Goal: Task Accomplishment & Management: Manage account settings

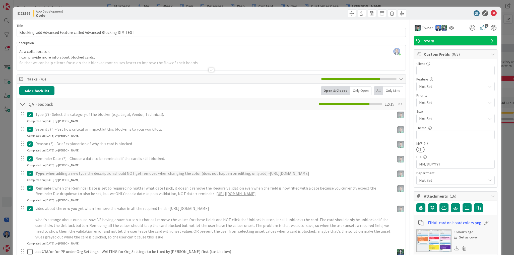
scroll to position [321, 0]
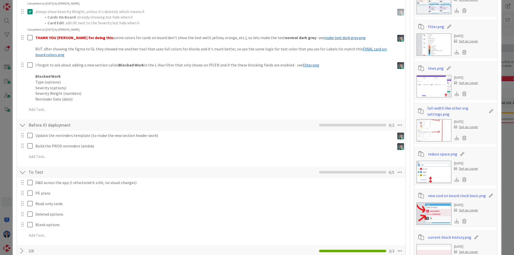
click at [2, 155] on div "ID 23568 App Development Code Title 64 / 128 Blocking: add Advanced Feature cal…" at bounding box center [257, 127] width 514 height 255
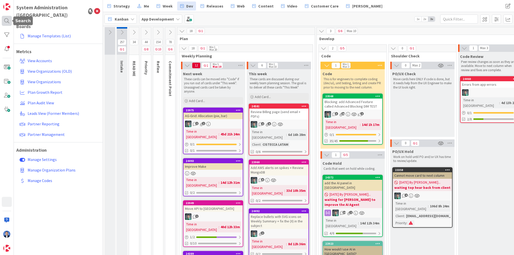
click at [7, 22] on div at bounding box center [7, 21] width 10 height 10
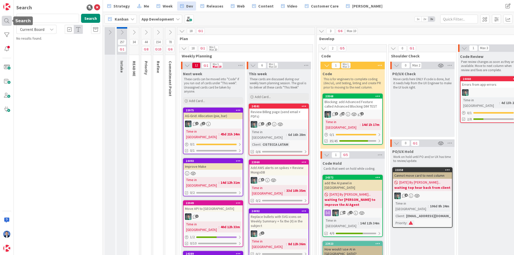
type input "save"
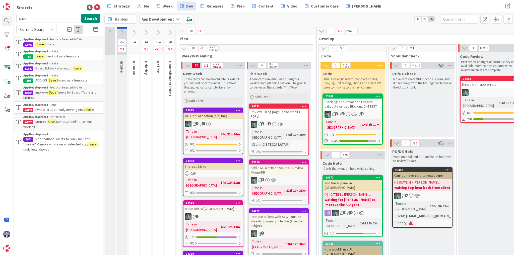
click at [63, 42] on p "Save Filters" at bounding box center [61, 44] width 77 height 5
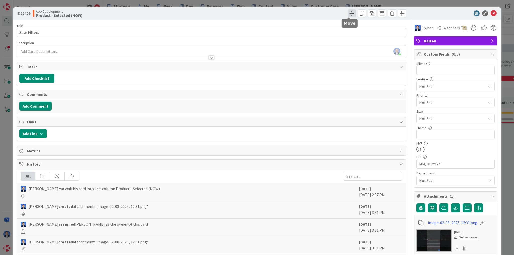
click at [349, 13] on span at bounding box center [352, 13] width 8 height 8
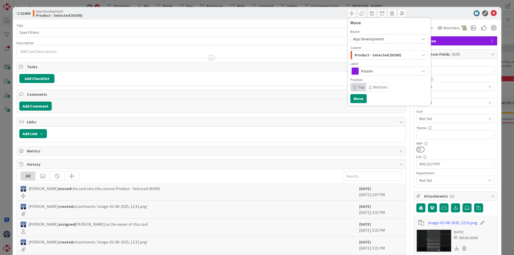
click at [386, 54] on span "Product - Selected (NOW)" at bounding box center [378, 55] width 47 height 7
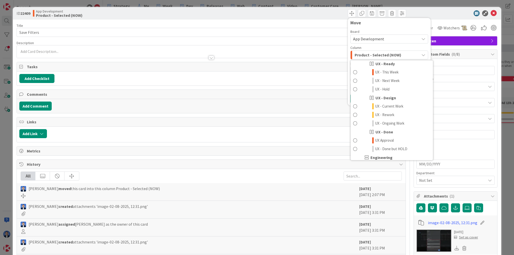
scroll to position [201, 0]
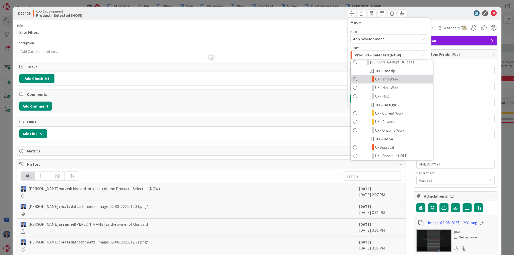
click at [387, 78] on span "UX - This Week" at bounding box center [387, 79] width 24 height 6
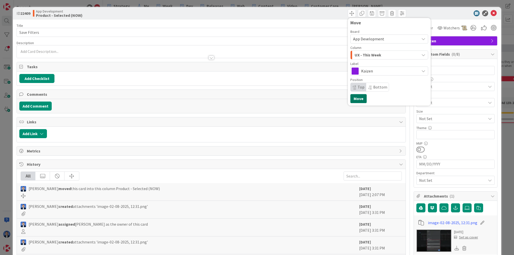
click at [359, 96] on button "Move" at bounding box center [358, 98] width 16 height 9
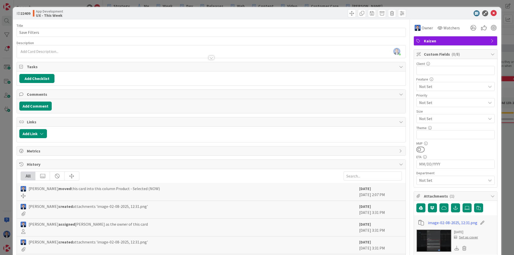
type textarea "x"
click at [44, 78] on button "Add Checklist" at bounding box center [36, 78] width 35 height 9
type input "UX"
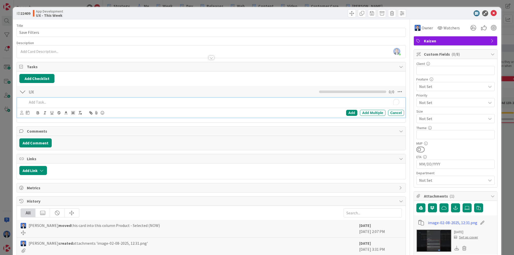
type textarea "x"
click at [52, 80] on button "Add Checklist" at bounding box center [36, 78] width 35 height 9
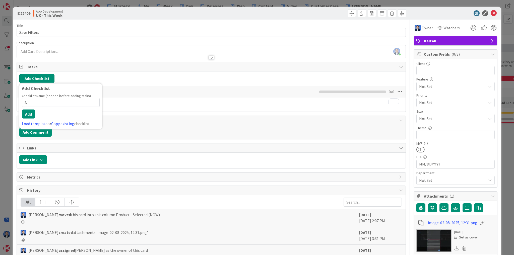
type input "AC"
type textarea "x"
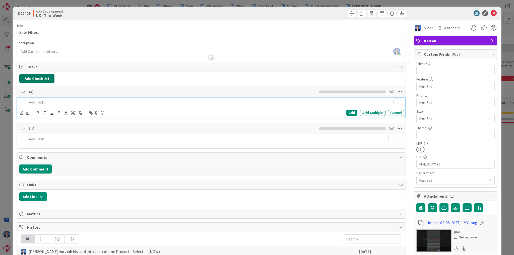
click at [53, 80] on button "Add Checklist" at bounding box center [36, 78] width 35 height 9
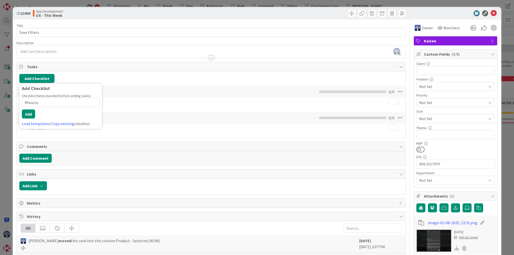
type input "Rfeactor"
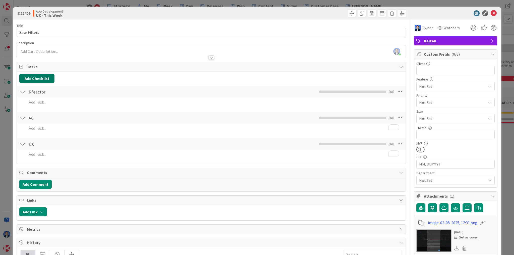
type textarea "x"
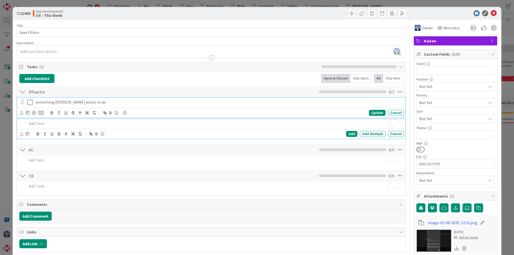
click at [49, 101] on p "something Vlad wants to do" at bounding box center [218, 102] width 367 height 6
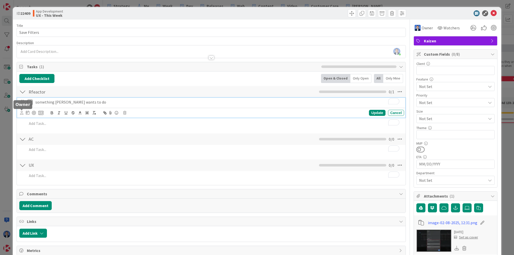
click at [21, 113] on icon at bounding box center [21, 113] width 3 height 4
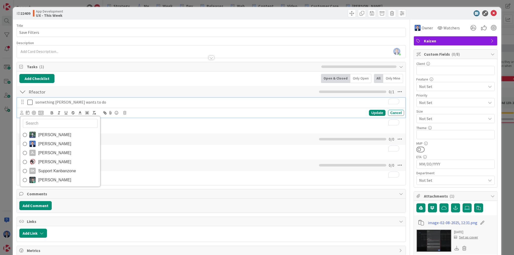
click at [50, 180] on span "[PERSON_NAME]" at bounding box center [54, 180] width 33 height 8
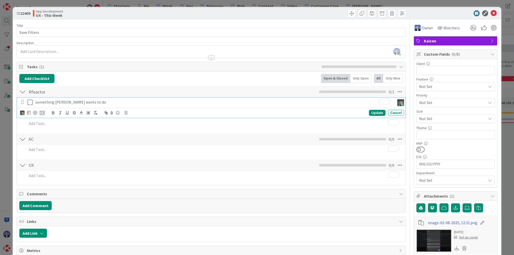
type textarea "x"
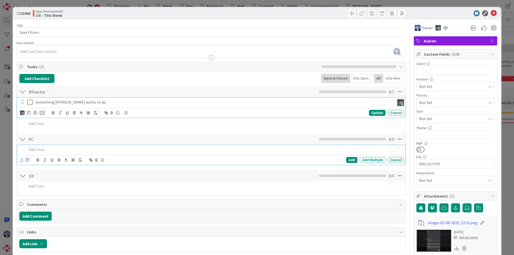
click at [49, 149] on p "To enrich screen reader interactions, please activate Accessibility in Grammarl…" at bounding box center [214, 150] width 375 height 6
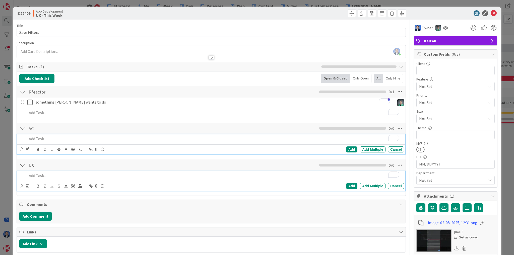
click at [85, 174] on p "To enrich screen reader interactions, please activate Accessibility in Grammarl…" at bounding box center [214, 176] width 375 height 6
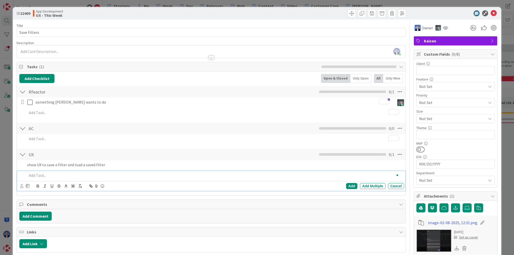
type textarea "x"
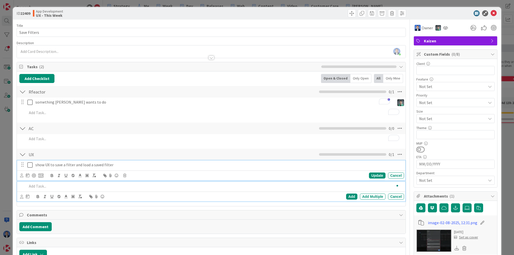
click at [92, 165] on p "show UX to save a filter and load a saved filter" at bounding box center [218, 165] width 367 height 6
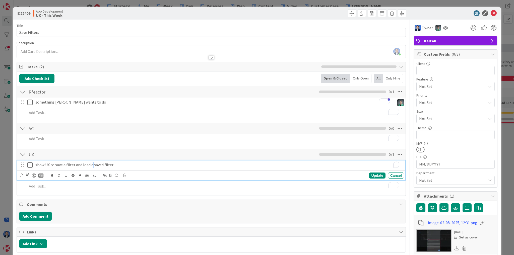
click at [92, 165] on p "show UX to save a filter and load a saved filter" at bounding box center [218, 165] width 367 height 6
copy p "show UX to save a filter and load a saved filter"
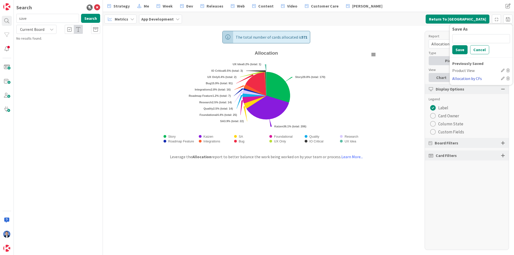
click at [463, 78] on div "Allocation by CFs" at bounding box center [475, 79] width 47 height 6
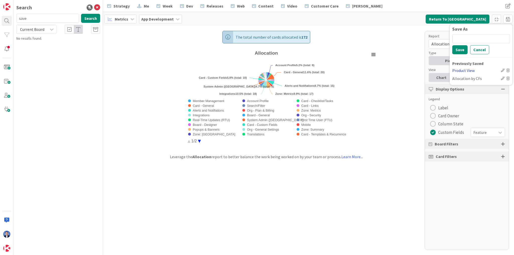
click at [463, 71] on div "Product View" at bounding box center [475, 70] width 47 height 6
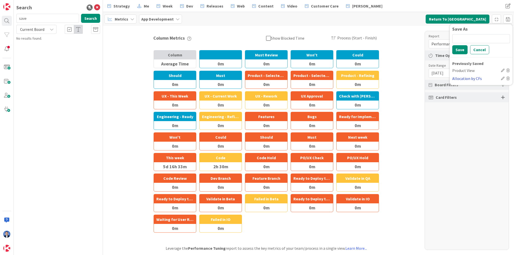
click at [465, 79] on div "Allocation by CFs" at bounding box center [475, 79] width 47 height 6
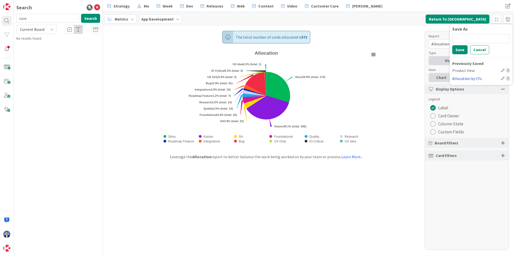
click at [460, 78] on div "Allocation by CFs" at bounding box center [475, 79] width 47 height 6
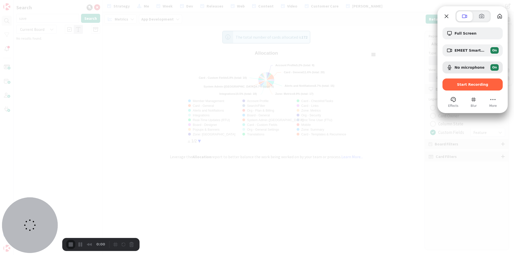
click at [416, 15] on div at bounding box center [257, 127] width 514 height 255
click at [468, 86] on span "Start Recording" at bounding box center [472, 85] width 31 height 4
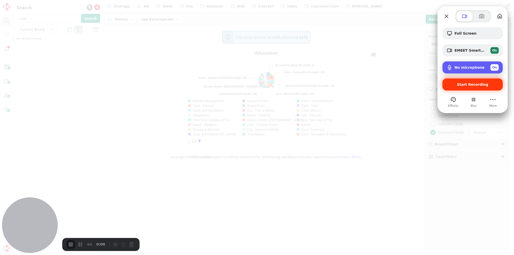
click at [476, 69] on span "No microphone" at bounding box center [469, 67] width 30 height 4
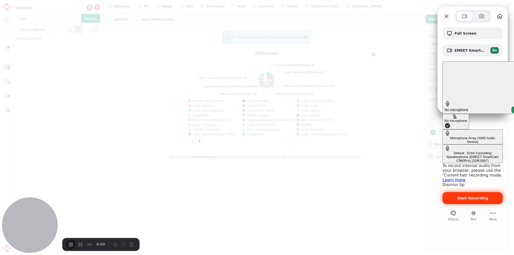
click at [444, 151] on div "Default - Echo Cancelling Speakerphone (EMEET SmartCam C980Pro) (328f:00b7)" at bounding box center [472, 156] width 56 height 11
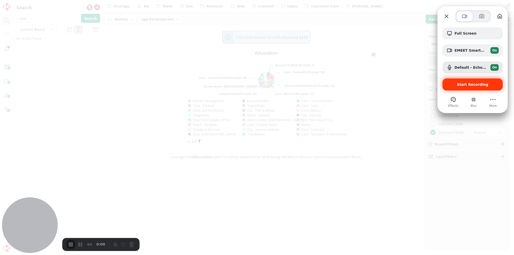
drag, startPoint x: 401, startPoint y: 36, endPoint x: 396, endPoint y: 40, distance: 6.8
click at [396, 40] on div at bounding box center [257, 127] width 514 height 255
click at [469, 87] on div "Start Recording" at bounding box center [472, 85] width 60 height 12
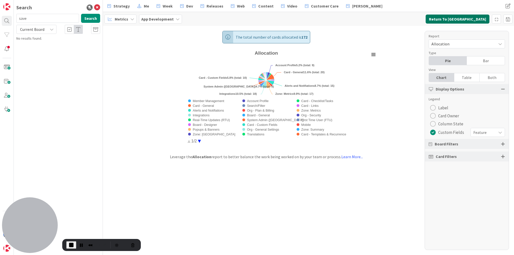
click at [466, 18] on button "Return To [GEOGRAPHIC_DATA]" at bounding box center [458, 19] width 64 height 9
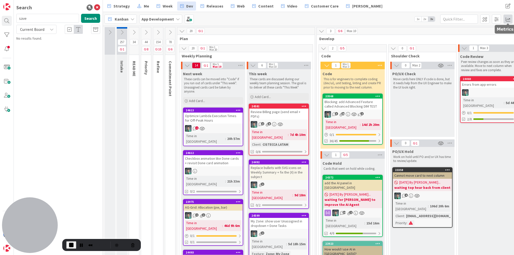
click at [507, 20] on span at bounding box center [507, 19] width 9 height 9
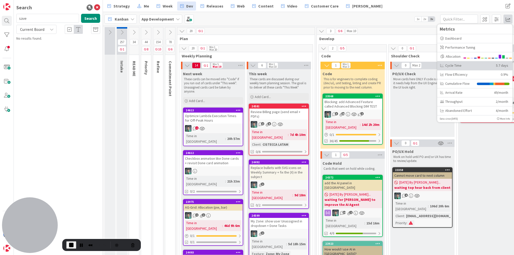
click at [451, 67] on div "Cycle Time" at bounding box center [466, 65] width 52 height 5
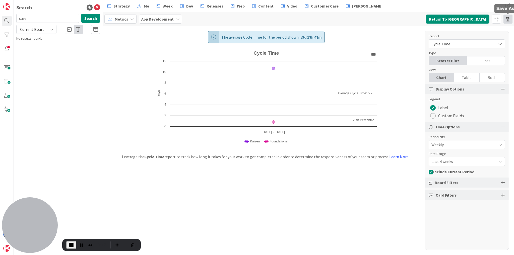
click at [507, 20] on span at bounding box center [507, 19] width 9 height 9
click at [463, 79] on div "Allocation by CFs" at bounding box center [475, 79] width 47 height 6
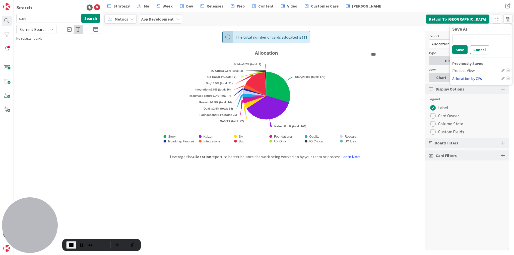
click at [472, 77] on div "Allocation by CFs" at bounding box center [475, 79] width 47 height 6
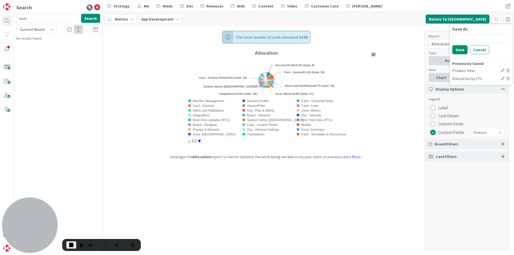
click at [73, 244] on span "End Recording" at bounding box center [71, 245] width 6 height 6
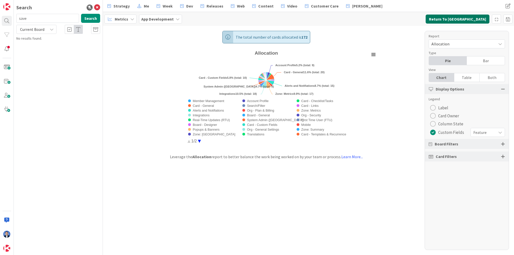
click at [461, 17] on button "Return To [GEOGRAPHIC_DATA]" at bounding box center [458, 19] width 64 height 9
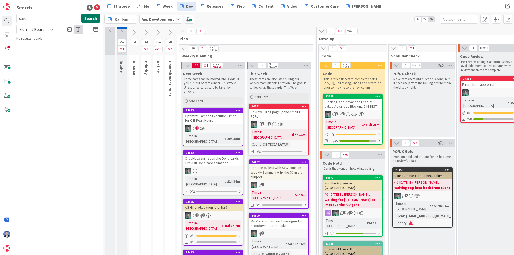
click at [92, 18] on button "Search" at bounding box center [90, 18] width 19 height 9
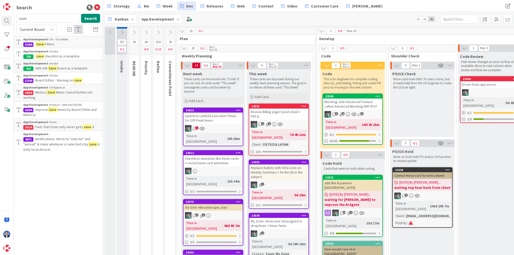
click at [70, 42] on p "Save Filters" at bounding box center [61, 44] width 77 height 5
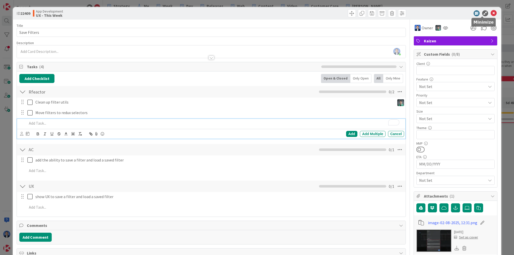
click at [482, 13] on icon at bounding box center [485, 13] width 6 height 6
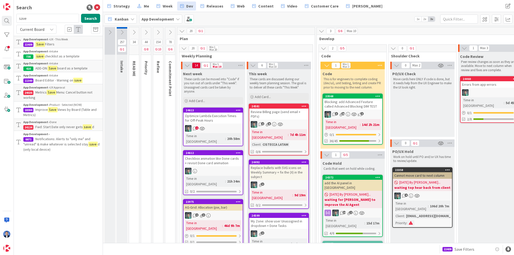
click at [478, 250] on div "22409 Save Filters" at bounding box center [471, 249] width 58 height 9
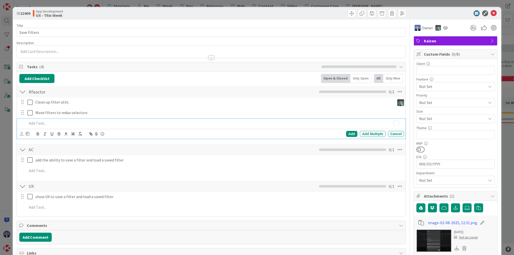
type textarea "x"
click at [44, 77] on button "Add Checklist" at bounding box center [36, 78] width 35 height 9
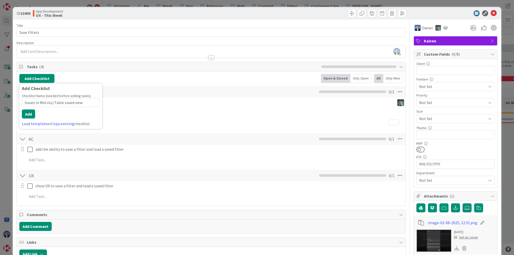
type input "Issues in Metrics/Table saved views"
type textarea "x"
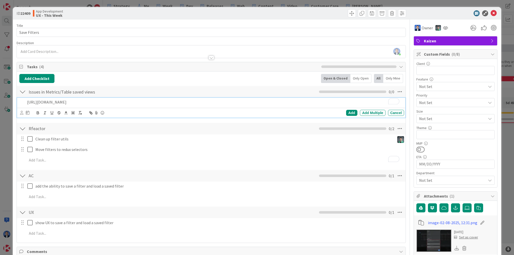
click at [27, 101] on p "[URL][DOMAIN_NAME]" at bounding box center [214, 102] width 375 height 6
click at [27, 102] on p "the first time I click the saved view https://www.loom.com/share/c6d6791677dd40…" at bounding box center [214, 102] width 375 height 6
click at [99, 103] on p "Metrcis: the first time I click the saved view https://www.loom.com/share/c6d67…" at bounding box center [214, 102] width 375 height 6
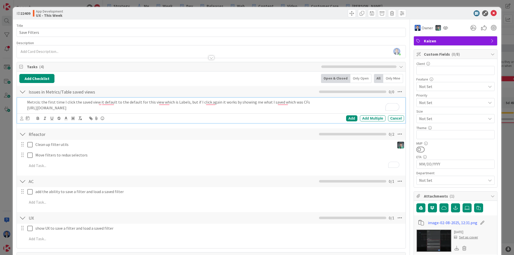
click at [235, 109] on p "[URL][DOMAIN_NAME]" at bounding box center [214, 108] width 375 height 6
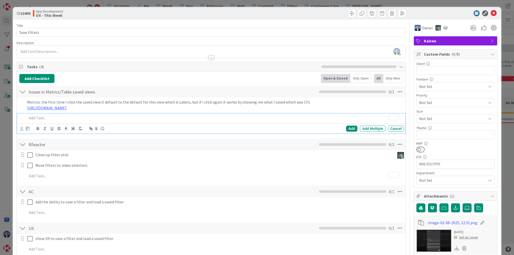
type textarea "x"
click at [395, 144] on icon at bounding box center [399, 144] width 9 height 9
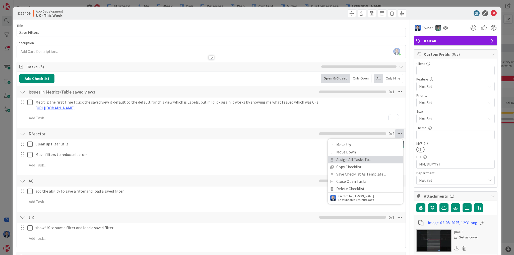
click at [381, 160] on link "Assign All Tasks To..." at bounding box center [365, 159] width 75 height 7
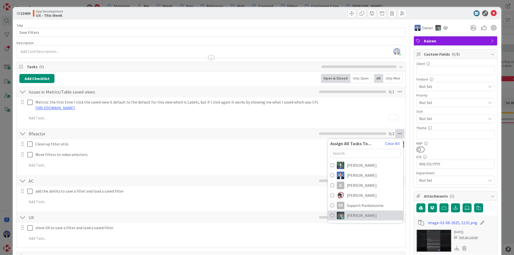
click at [350, 215] on span "[PERSON_NAME]" at bounding box center [362, 216] width 30 height 6
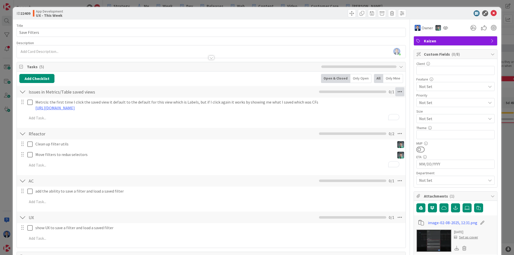
click at [398, 90] on icon at bounding box center [399, 91] width 9 height 9
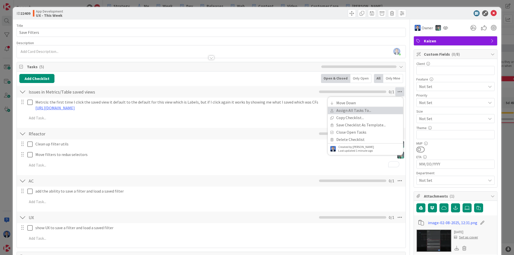
click at [385, 109] on link "Assign All Tasks To..." at bounding box center [365, 110] width 75 height 7
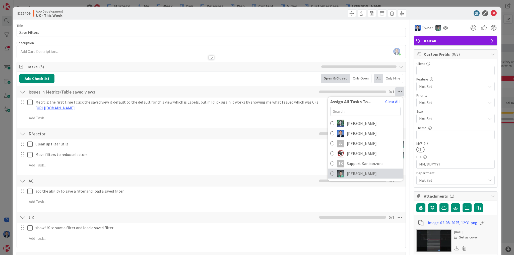
click at [364, 174] on span "Vladislav Pavlov" at bounding box center [362, 174] width 30 height 6
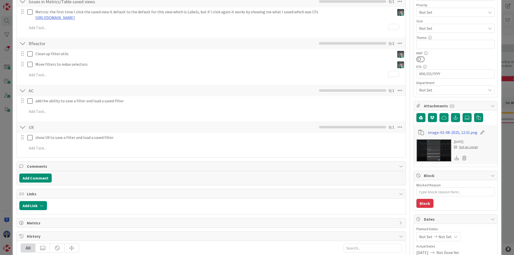
scroll to position [100, 0]
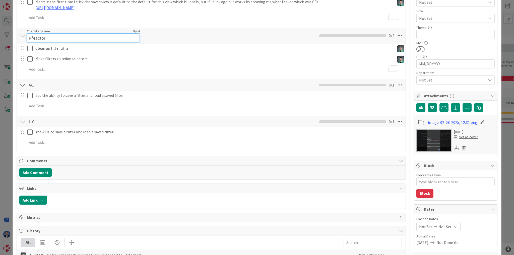
click at [36, 32] on div "Checklist Name 8 / 64 Rfeactor" at bounding box center [83, 36] width 113 height 14
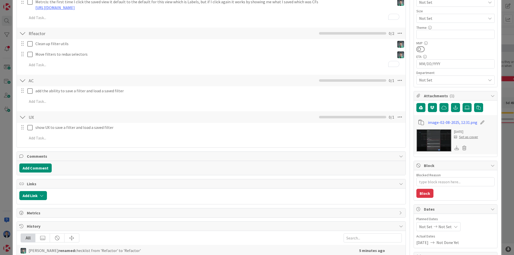
click at [36, 32] on div "Checklist Name 8 / 64 Rfeactor" at bounding box center [83, 33] width 113 height 9
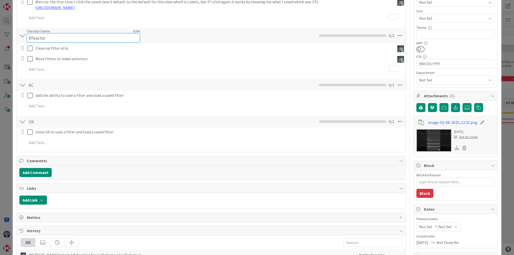
click at [36, 32] on div "Checklist Name 8 / 64 Rfeactor" at bounding box center [83, 36] width 113 height 14
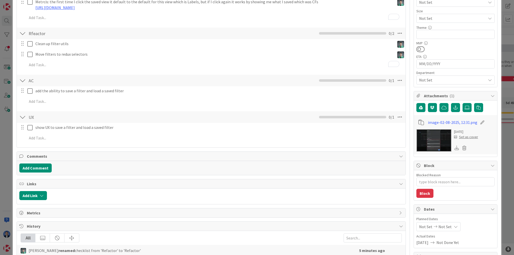
click at [36, 32] on div "Checklist Name 8 / 64 Rfeactor" at bounding box center [83, 33] width 113 height 9
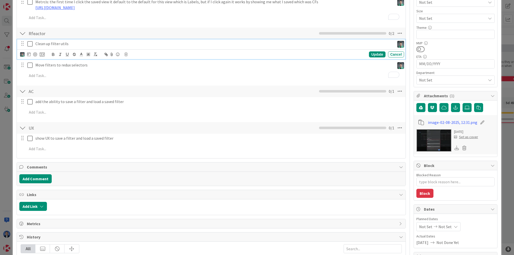
click at [50, 39] on div "Clean up filter utils" at bounding box center [213, 43] width 361 height 9
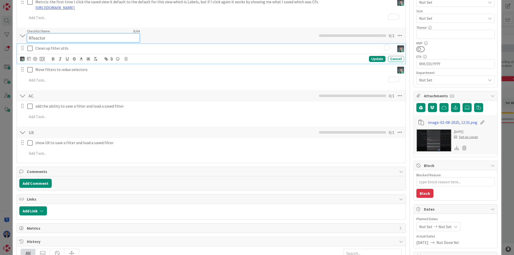
click at [41, 34] on input "Rfeactor" at bounding box center [83, 37] width 113 height 9
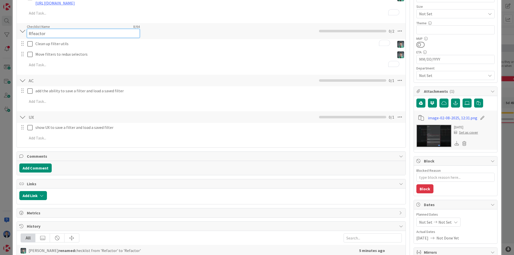
click at [38, 33] on input "Rfeactor" at bounding box center [83, 33] width 113 height 9
type input "Refactor"
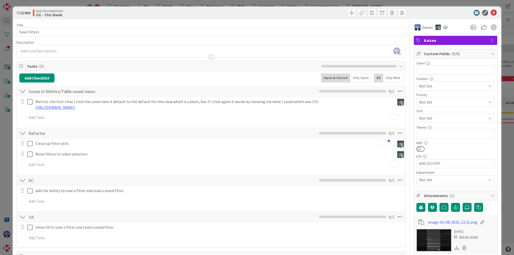
scroll to position [0, 0]
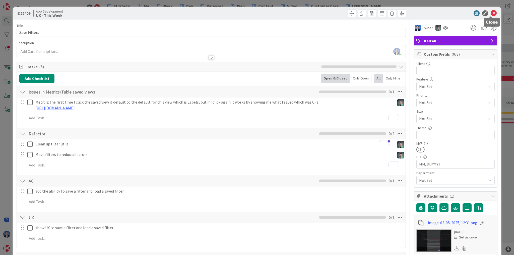
click at [491, 10] on icon at bounding box center [494, 13] width 6 height 6
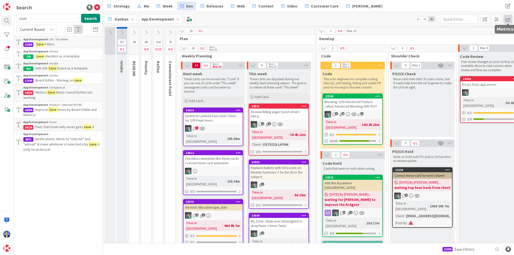
click at [509, 19] on span at bounding box center [507, 19] width 9 height 9
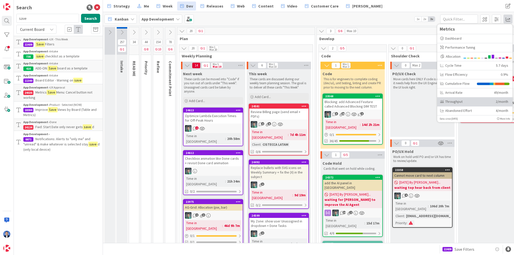
click at [486, 102] on div "Throughput" at bounding box center [466, 101] width 52 height 5
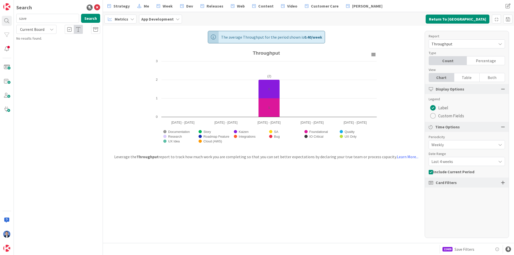
click at [457, 145] on span "Weekly" at bounding box center [462, 144] width 62 height 7
drag, startPoint x: 457, startPoint y: 166, endPoint x: 460, endPoint y: 159, distance: 8.3
click at [457, 166] on span "Monthly" at bounding box center [469, 166] width 63 height 8
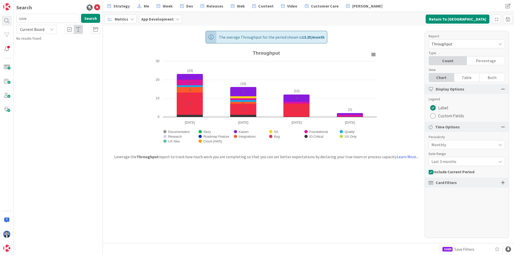
click at [462, 160] on span "Last 3 months" at bounding box center [462, 161] width 62 height 7
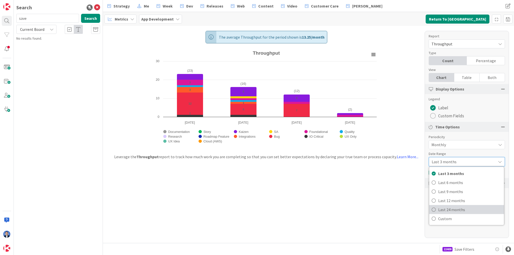
click at [463, 208] on span "Last 24 months" at bounding box center [469, 210] width 63 height 8
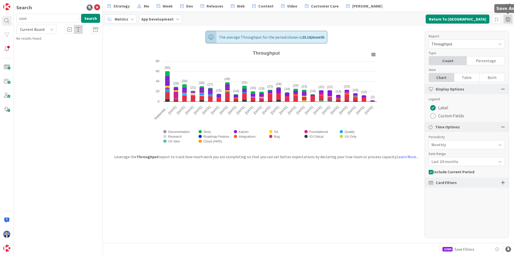
click at [509, 20] on span at bounding box center [507, 19] width 9 height 9
click at [462, 40] on input at bounding box center [481, 38] width 58 height 9
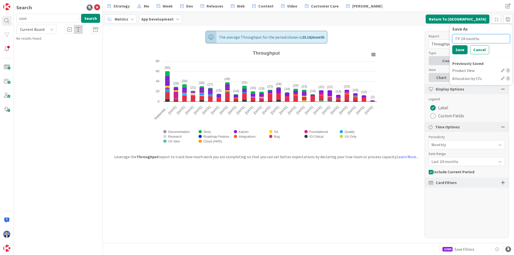
type input "TP 24 months"
click at [467, 78] on div "Allocation by CFs" at bounding box center [475, 79] width 47 height 6
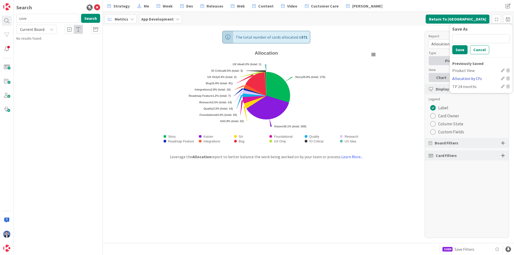
click at [467, 78] on div "Allocation by CFs" at bounding box center [475, 79] width 47 height 6
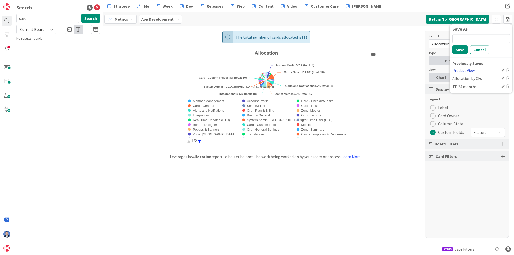
click at [465, 69] on div "Product View" at bounding box center [475, 70] width 47 height 6
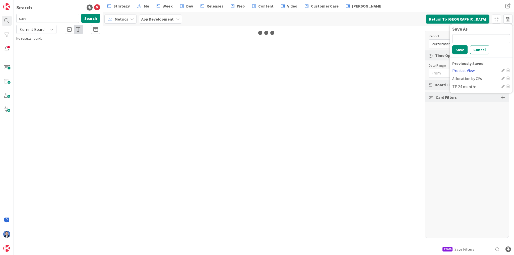
type input "08/20/2025"
type input "09/17/2025"
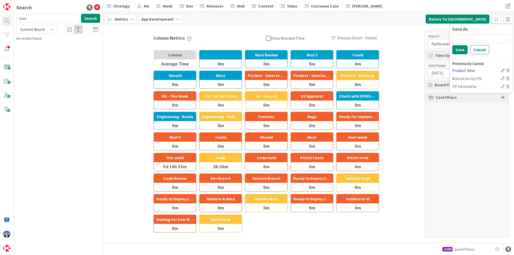
click at [465, 69] on div "Product View" at bounding box center [475, 70] width 47 height 6
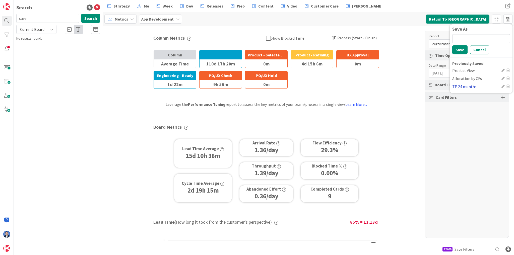
click at [465, 85] on div "TP 24 months" at bounding box center [475, 87] width 47 height 6
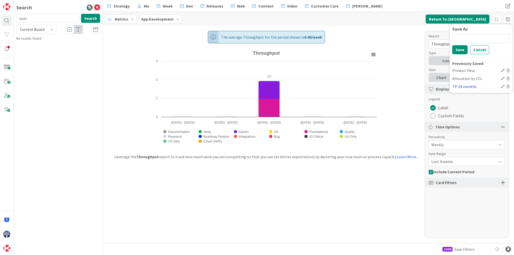
click at [465, 85] on div "TP 24 months" at bounding box center [475, 87] width 47 height 6
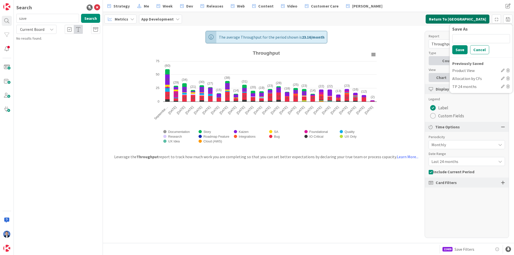
click at [468, 18] on button "Return To [GEOGRAPHIC_DATA]" at bounding box center [458, 19] width 64 height 9
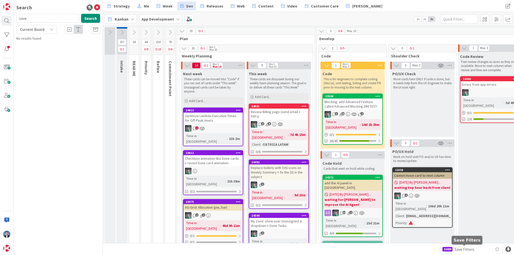
click at [471, 252] on span "Save Filters" at bounding box center [464, 249] width 20 height 6
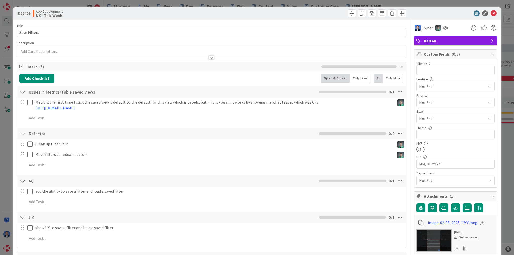
type textarea "x"
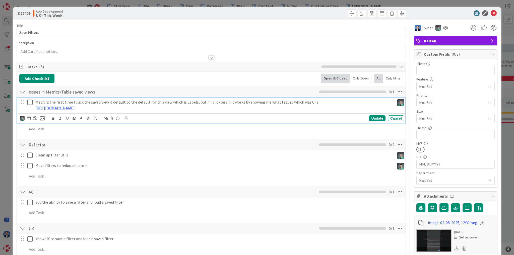
click at [245, 108] on p "[URL][DOMAIN_NAME]" at bounding box center [213, 108] width 357 height 6
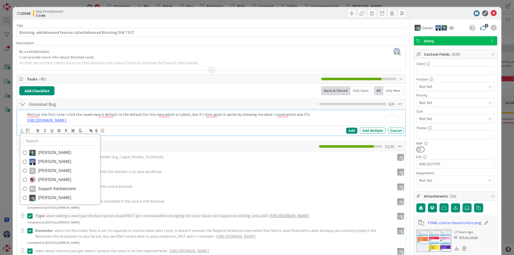
drag, startPoint x: 0, startPoint y: 0, endPoint x: 103, endPoint y: 195, distance: 220.9
click at [46, 197] on span "[PERSON_NAME]" at bounding box center [54, 198] width 33 height 8
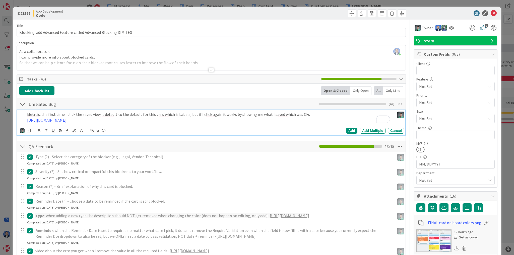
click at [346, 133] on div "Chloe R Dimitri Ponomareff JL Jean-Baptiste Laplace Jim Torak SK Support Kanban…" at bounding box center [212, 130] width 384 height 7
click at [349, 129] on div "Add" at bounding box center [351, 131] width 11 height 6
type textarea "x"
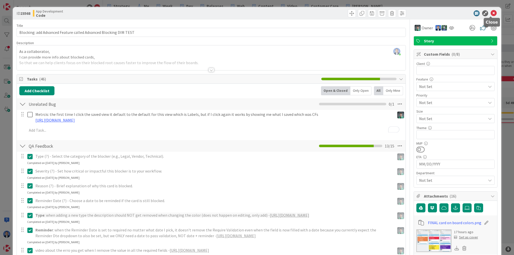
click at [491, 13] on icon at bounding box center [494, 13] width 6 height 6
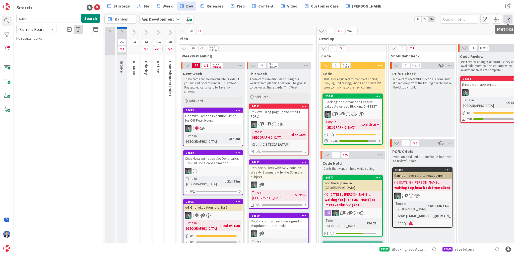
click at [506, 20] on span at bounding box center [507, 19] width 9 height 9
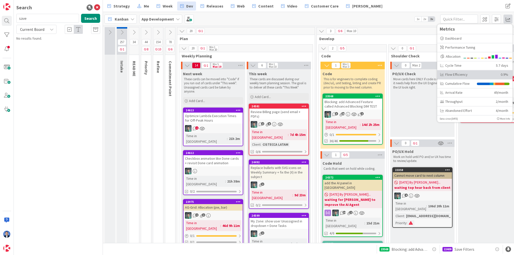
click at [488, 76] on div "Flow Efficiency" at bounding box center [468, 74] width 57 height 5
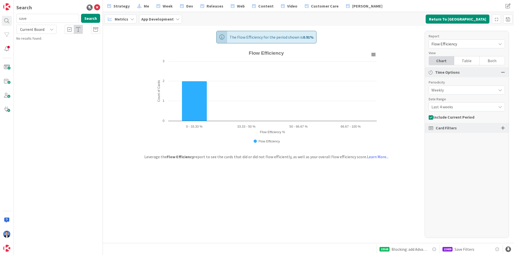
click at [476, 108] on span "Last 4 weeks" at bounding box center [462, 106] width 62 height 7
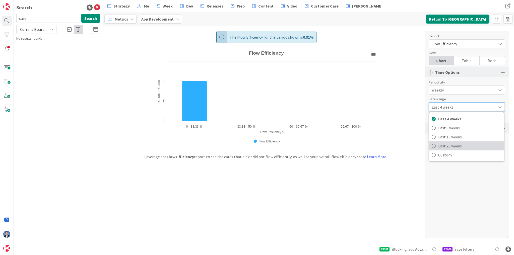
click at [470, 144] on span "Last 26 weeks" at bounding box center [469, 146] width 63 height 8
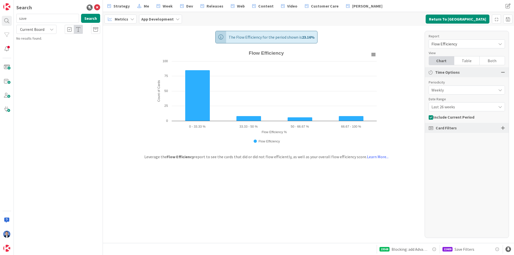
click at [504, 128] on div at bounding box center [503, 128] width 4 height 5
click at [481, 147] on div "All (9/9)" at bounding box center [467, 146] width 76 height 9
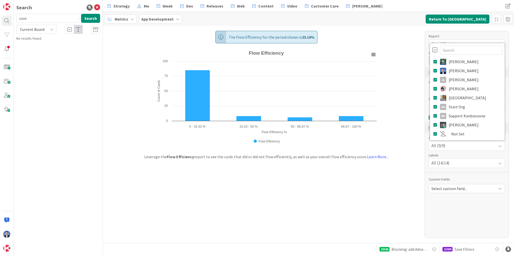
click at [436, 50] on div at bounding box center [434, 50] width 5 height 6
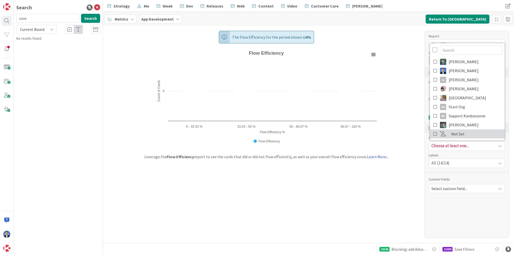
click at [436, 133] on icon at bounding box center [435, 134] width 4 height 8
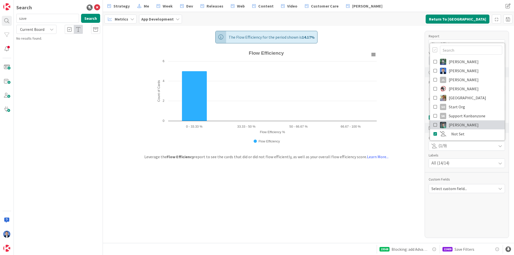
click at [437, 125] on icon at bounding box center [435, 125] width 4 height 8
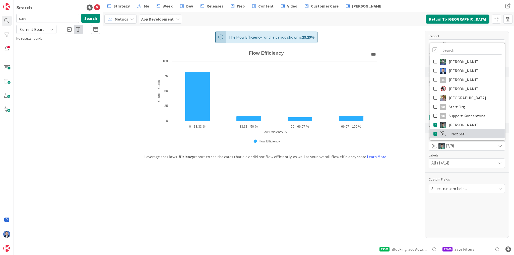
click at [436, 133] on icon at bounding box center [435, 134] width 4 height 8
click at [467, 187] on span "Select custom field..." at bounding box center [462, 188] width 62 height 7
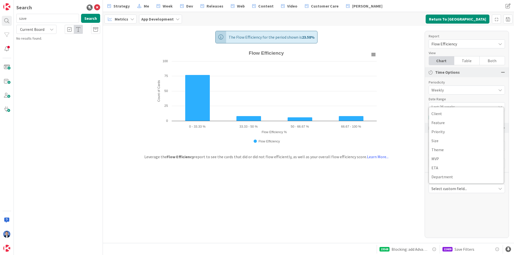
click at [467, 204] on div "Report Flow Efficiency View Chart Table Both Time Options Periodicity Weekly Da…" at bounding box center [467, 134] width 84 height 207
click at [494, 63] on div "Both" at bounding box center [492, 60] width 25 height 9
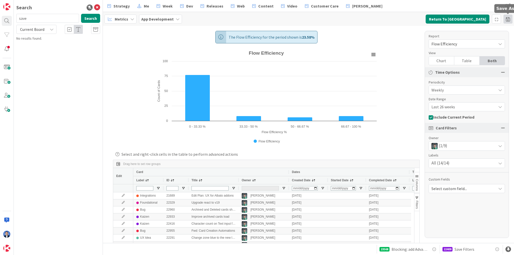
click at [510, 19] on span at bounding box center [507, 19] width 9 height 9
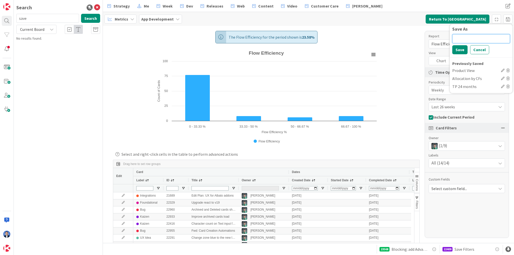
click at [469, 37] on input at bounding box center [481, 38] width 58 height 9
type input "FE 26w [PERSON_NAME] only"
click at [461, 48] on button "Save" at bounding box center [459, 49] width 15 height 9
click at [465, 72] on div "Product View" at bounding box center [475, 70] width 47 height 6
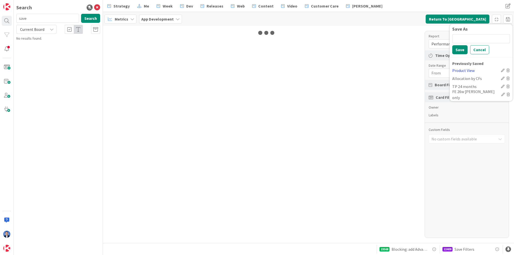
type input "[DATE]"
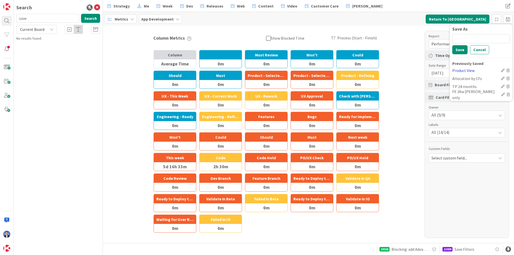
click at [465, 72] on div "Product View" at bounding box center [475, 70] width 47 height 6
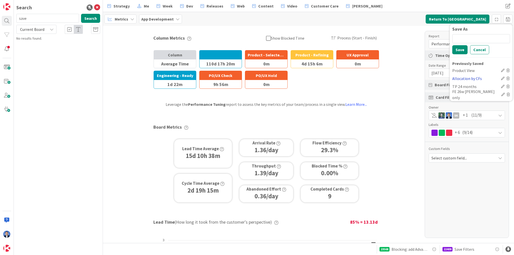
click at [465, 78] on div "Allocation by CFs" at bounding box center [475, 79] width 47 height 6
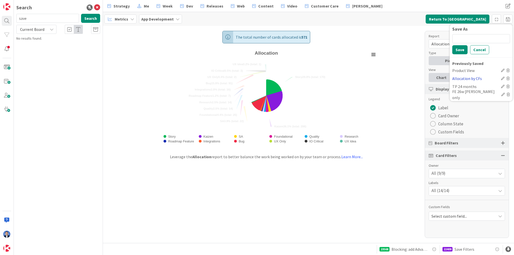
click at [465, 78] on div "Allocation by CFs" at bounding box center [475, 79] width 47 height 6
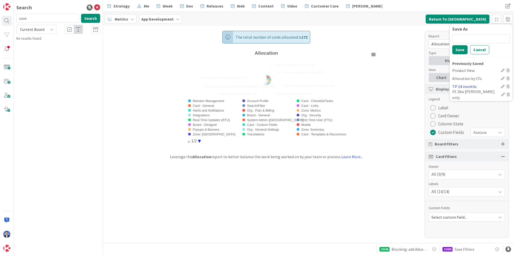
click at [465, 86] on div "TP 24 months" at bounding box center [475, 87] width 47 height 6
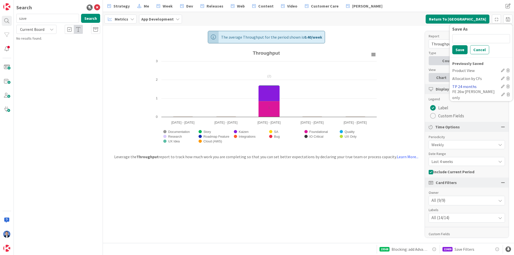
click at [465, 86] on div "TP 24 months" at bounding box center [475, 87] width 47 height 6
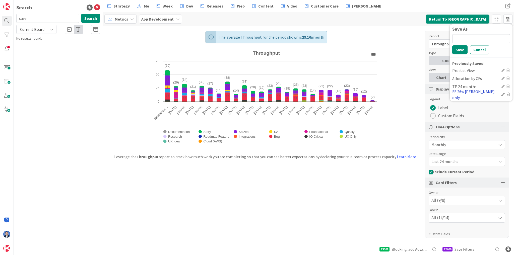
click at [466, 96] on div "FE 26w [PERSON_NAME] only" at bounding box center [475, 95] width 47 height 12
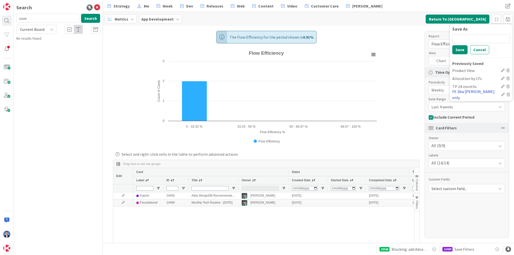
click at [465, 95] on div "FE 26w [PERSON_NAME] only" at bounding box center [475, 95] width 47 height 12
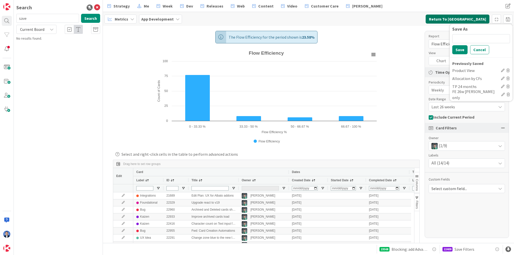
click at [468, 15] on button "Return To [GEOGRAPHIC_DATA]" at bounding box center [458, 19] width 64 height 9
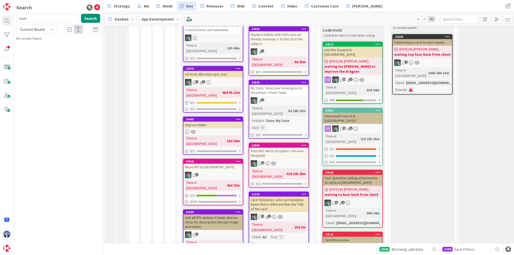
scroll to position [141, 0]
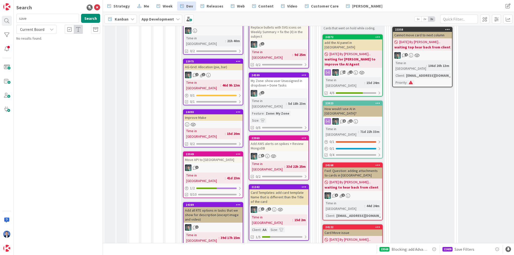
click at [284, 78] on div "My Zone: show user Unassigned in dropdown + Done Tasks" at bounding box center [278, 83] width 59 height 11
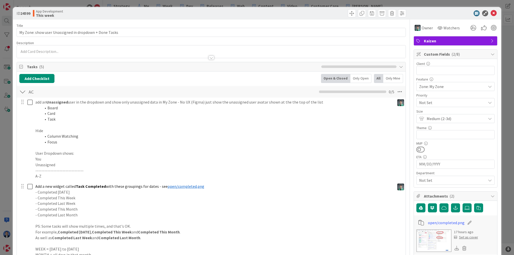
type textarea "x"
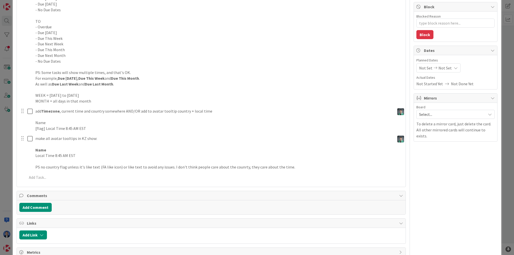
scroll to position [301, 0]
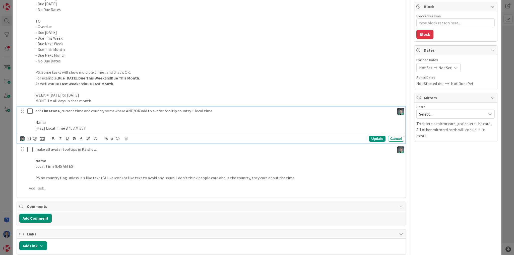
click at [127, 111] on p "add Timezone , current time and country somewhere AND/OR add to avatar tooltip …" at bounding box center [213, 111] width 357 height 6
drag, startPoint x: 127, startPoint y: 111, endPoint x: 183, endPoint y: 111, distance: 55.2
click at [183, 111] on p "add Timezone , current time and country somewhere AND/OR add to avatar tooltip …" at bounding box center [213, 111] width 357 height 6
drag, startPoint x: 42, startPoint y: 110, endPoint x: 191, endPoint y: 110, distance: 149.6
click at [191, 110] on p "add Timezone , current time and country somewhere AND/OR add to avatar tooltip …" at bounding box center [213, 111] width 357 height 6
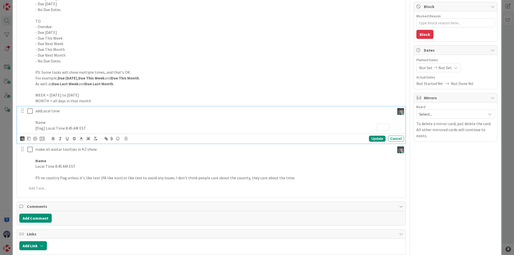
click at [42, 111] on p "addLocal time" at bounding box center [213, 111] width 357 height 6
click at [67, 110] on p "add Local time" at bounding box center [213, 111] width 357 height 6
drag, startPoint x: 52, startPoint y: 124, endPoint x: 28, endPoint y: 124, distance: 24.9
click at [28, 124] on div "add Local time Name [flag] Local Time 8:45 AM EST" at bounding box center [211, 120] width 385 height 26
click at [47, 110] on p "add Local time" at bounding box center [213, 111] width 357 height 6
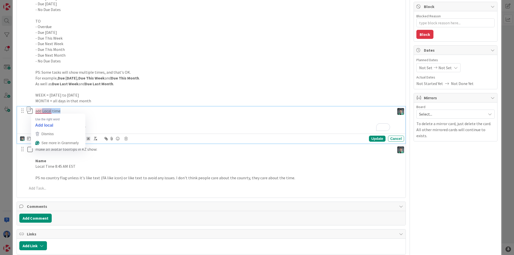
drag, startPoint x: 47, startPoint y: 110, endPoint x: 56, endPoint y: 109, distance: 9.3
click at [56, 109] on p "add Local time" at bounding box center [213, 111] width 357 height 6
copy p "Local time"
drag, startPoint x: 29, startPoint y: 125, endPoint x: 22, endPoint y: 125, distance: 7.8
click at [22, 125] on div "add Local time Name [flag] Local Time 8:45 AM EST" at bounding box center [211, 120] width 385 height 26
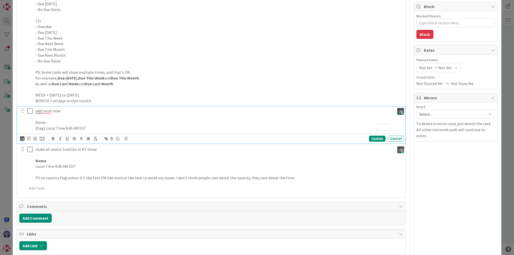
click at [43, 121] on p "Name" at bounding box center [213, 123] width 357 height 6
drag, startPoint x: 64, startPoint y: 127, endPoint x: 45, endPoint y: 130, distance: 19.6
click at [45, 130] on p "[flag] Local Time 8:45 AM EST" at bounding box center [213, 128] width 357 height 6
click at [63, 111] on p "add Local time" at bounding box center [213, 111] width 357 height 6
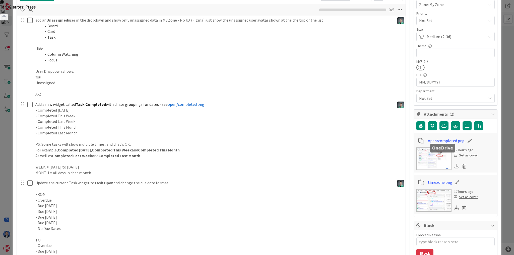
scroll to position [120, 0]
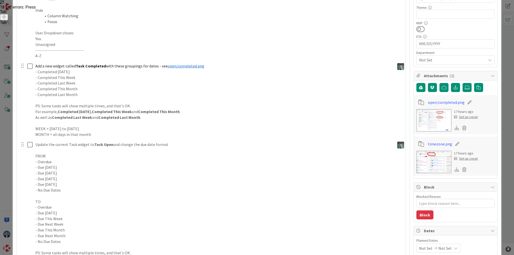
click at [431, 115] on img at bounding box center [433, 120] width 35 height 23
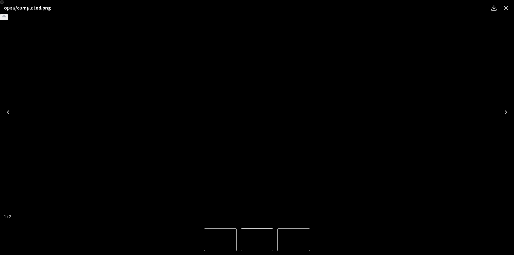
click at [506, 110] on icon "Next" at bounding box center [506, 112] width 8 height 8
click at [505, 8] on icon "Close" at bounding box center [506, 8] width 8 height 8
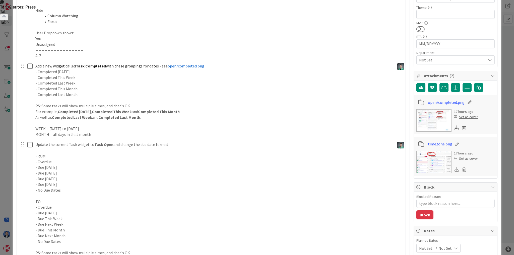
type textarea "x"
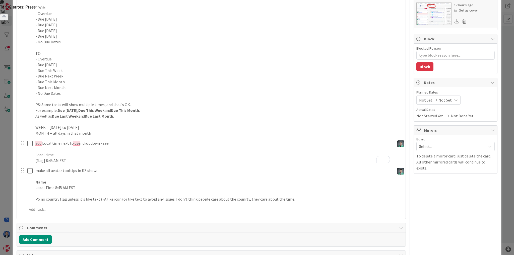
scroll to position [301, 0]
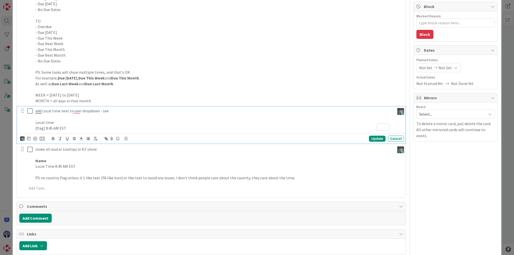
click at [131, 108] on p "add Local time next to user dropdown - see" at bounding box center [213, 111] width 357 height 6
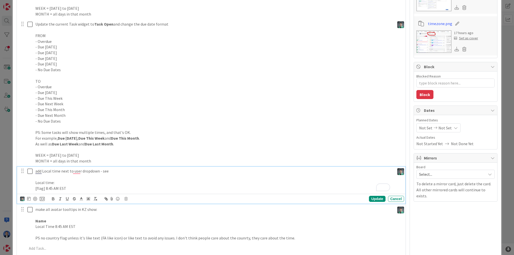
scroll to position [181, 0]
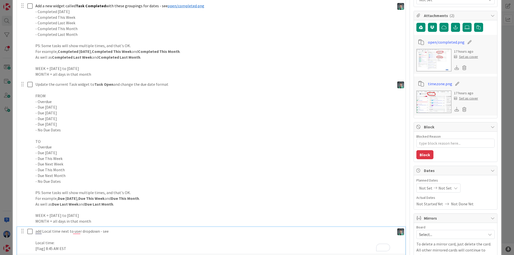
click at [454, 82] on icon at bounding box center [457, 83] width 7 height 5
click at [443, 84] on input "timezone" at bounding box center [456, 83] width 56 height 9
type input "local time"
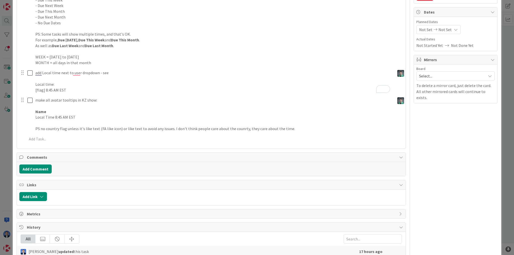
scroll to position [381, 0]
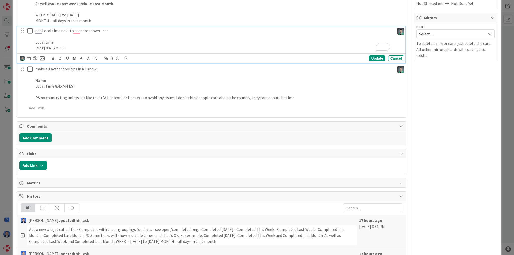
click at [110, 58] on icon at bounding box center [112, 58] width 6 height 7
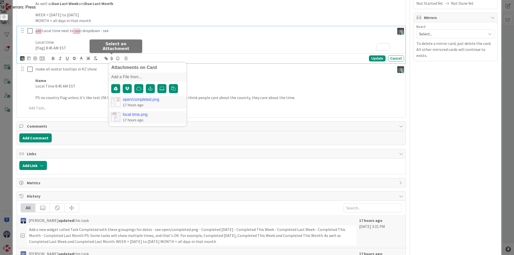
click at [137, 114] on link "local time.png" at bounding box center [135, 115] width 25 height 5
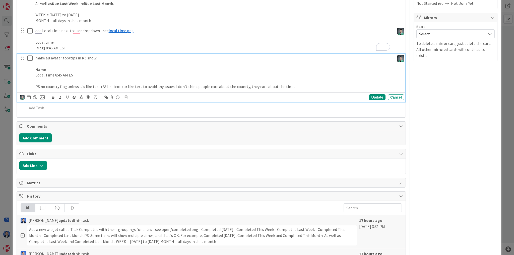
click at [39, 98] on div "make all avatar tooltips in KZ show: Name Local Time 8:45 AM EST PS no country …" at bounding box center [211, 78] width 388 height 48
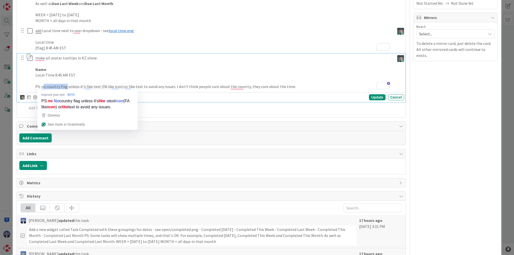
drag, startPoint x: 44, startPoint y: 86, endPoint x: 65, endPoint y: 88, distance: 21.7
click at [65, 88] on p "PS: no country flag unless it's like text (FA like icon) or like text to avoid …" at bounding box center [213, 87] width 357 height 6
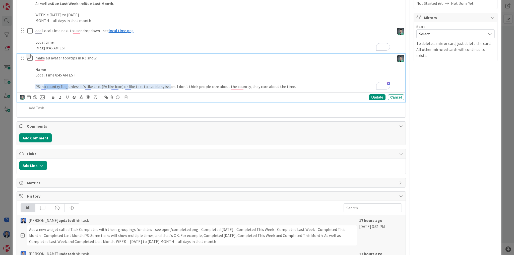
click at [44, 86] on p "PS: no country flag unless it's like text (FA like icon) or like text to avoid …" at bounding box center [213, 87] width 357 height 6
drag, startPoint x: 44, startPoint y: 86, endPoint x: 62, endPoint y: 85, distance: 18.6
click at [62, 85] on p "PS: no country flag unless it's like text (FA like icon) or like text to avoid …" at bounding box center [213, 87] width 357 height 6
click at [53, 97] on icon "button" at bounding box center [53, 97] width 2 height 1
click at [106, 73] on p "Local Time 8:45 AM EST" at bounding box center [213, 75] width 357 height 6
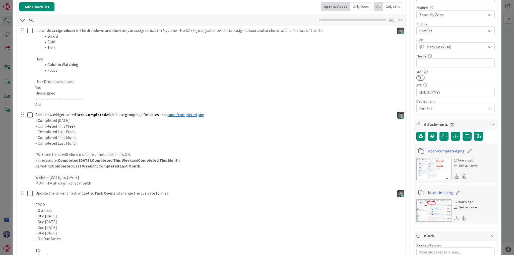
scroll to position [20, 0]
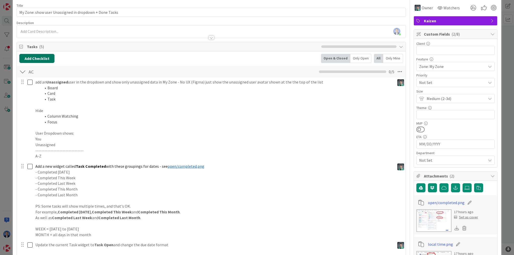
click at [40, 59] on button "Add Checklist" at bounding box center [36, 58] width 35 height 9
type textarea "x"
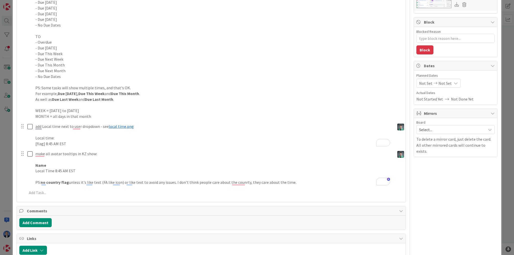
scroll to position [381, 0]
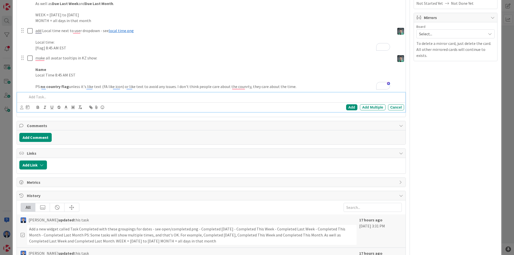
click at [59, 97] on p at bounding box center [214, 97] width 375 height 6
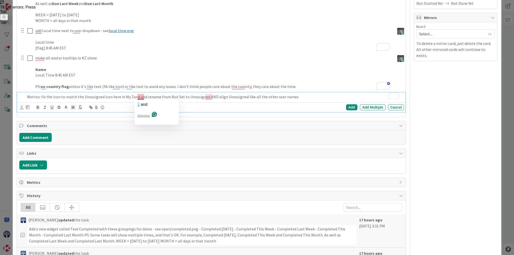
click at [140, 95] on p "Metrics: fix the icon to match the Unassigned icon here in My Zone and rename f…" at bounding box center [214, 97] width 375 height 6
click at [169, 97] on p "Metrics: fix the icon to match the Unassigned icon here in My Zone AND rename f…" at bounding box center [214, 97] width 375 height 6
click at [181, 97] on p "Metrics: fix the icon to match the Unassigned icon here in My Zone AND rename f…" at bounding box center [214, 97] width 375 height 6
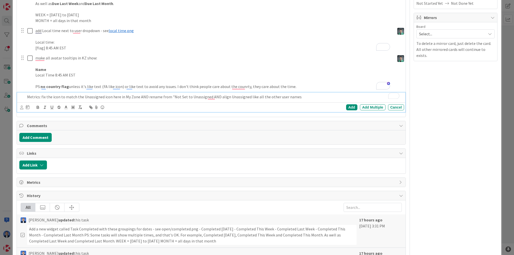
click at [182, 97] on p "Metrics: fix the icon to match the Unassigned icon here in My Zone AND rename f…" at bounding box center [214, 97] width 375 height 6
click at [189, 96] on p "Metrics: fix the icon to match the Unassigned icon here in My Zone AND rename f…" at bounding box center [214, 97] width 375 height 6
click at [210, 96] on p "Metrics: fix the icon to match the Unassigned icon here in My Zone AND rename f…" at bounding box center [214, 97] width 375 height 6
click at [31, 98] on p "Metrics: fix the icon to match the Unassigned icon here in My Zone AND rename f…" at bounding box center [214, 97] width 375 height 6
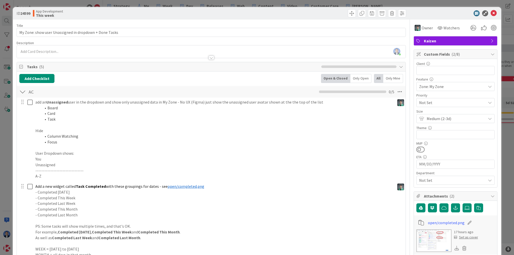
scroll to position [381, 0]
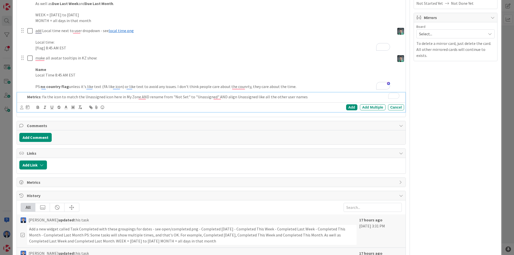
click at [312, 94] on p "Metrics : fix the icon to match the Unassigned icon here in My Zone AND rename …" at bounding box center [214, 97] width 375 height 6
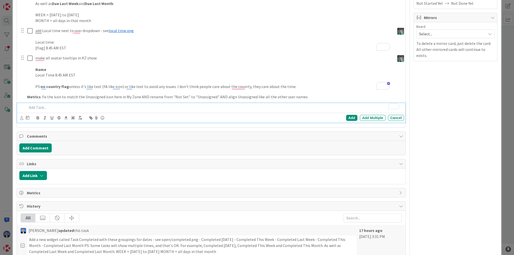
scroll to position [392, 0]
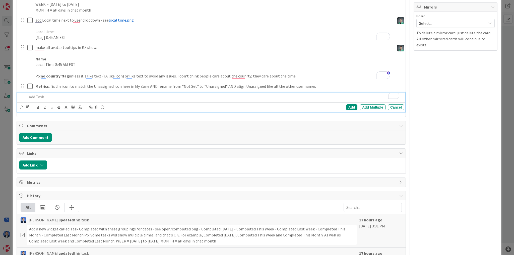
click at [436, 87] on div "Owner Watchers Kaizen Custom Fields ( 2/8 ) Client 0 / 32 Feature Zone: My Zone…" at bounding box center [456, 17] width 84 height 778
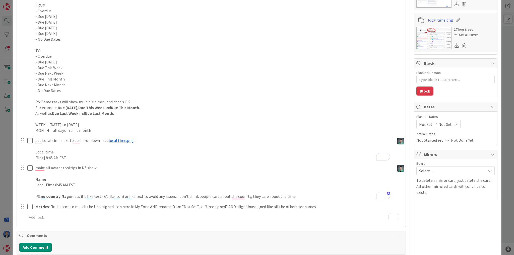
type textarea "x"
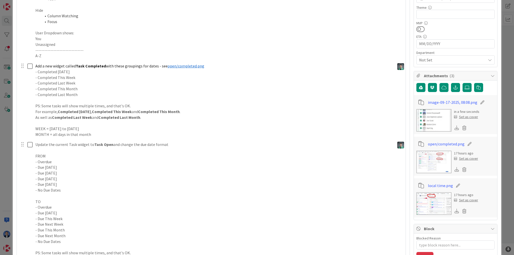
scroll to position [111, 0]
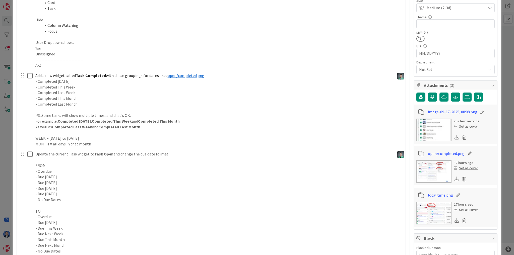
click at [479, 110] on icon at bounding box center [482, 111] width 7 height 5
click at [466, 113] on input "image-09-17-2025, 08:08" at bounding box center [456, 111] width 56 height 9
type input "metrcis not set"
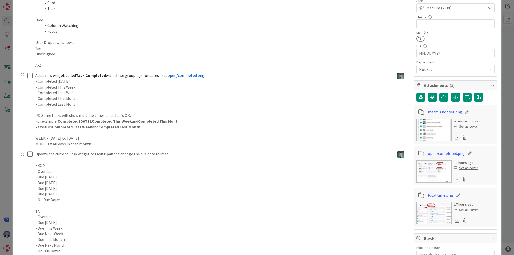
click at [463, 111] on icon at bounding box center [466, 111] width 7 height 5
click at [437, 111] on input "metrcis not set" at bounding box center [456, 111] width 56 height 9
type input "metrics not set"
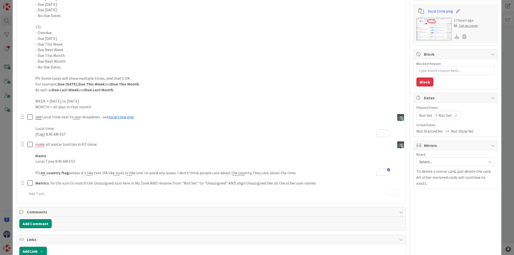
scroll to position [392, 0]
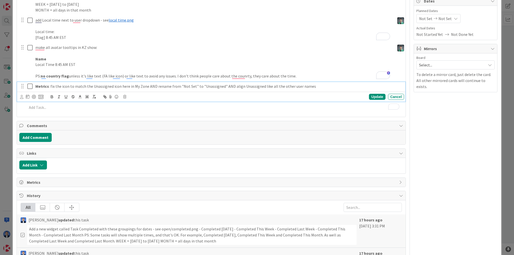
click at [307, 84] on p "Metrics : fix the icon to match the Unassigned icon here in My Zone AND rename …" at bounding box center [218, 87] width 367 height 6
click at [110, 96] on icon at bounding box center [110, 96] width 6 height 7
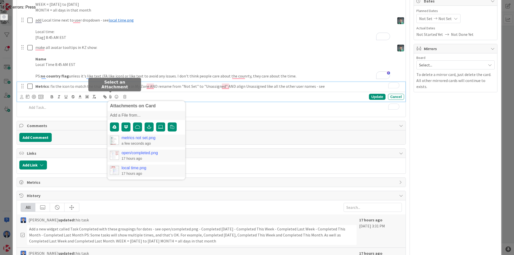
click at [138, 138] on link "metrics not set.png" at bounding box center [138, 138] width 34 height 5
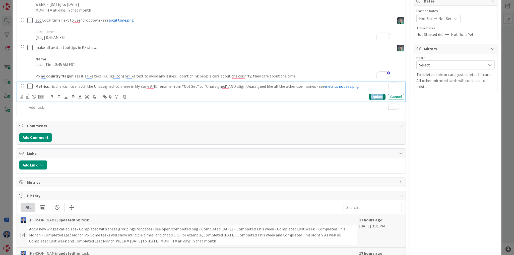
click at [372, 98] on div "Update" at bounding box center [377, 97] width 16 height 6
click at [63, 85] on p "Metrics : fix the icon to match the Unassigned icon here in My Zone AND rename …" at bounding box center [218, 87] width 367 height 6
click at [22, 96] on icon at bounding box center [21, 97] width 3 height 4
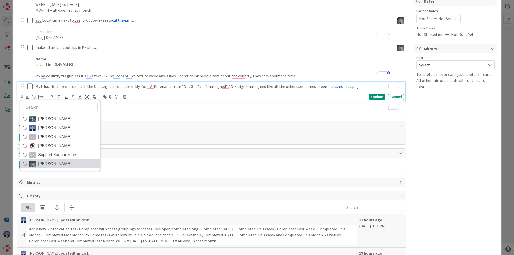
click at [47, 164] on span "[PERSON_NAME]" at bounding box center [54, 164] width 33 height 8
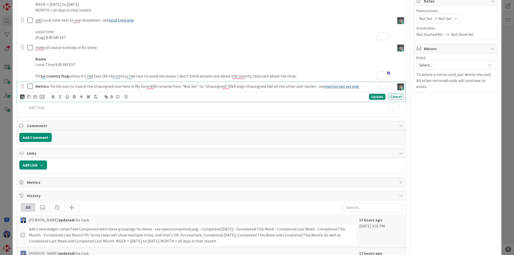
click at [473, 118] on div "Owner Watchers Kaizen Custom Fields ( 2/8 ) Client 0 / 32 Feature Zone: My Zone…" at bounding box center [456, 17] width 84 height 778
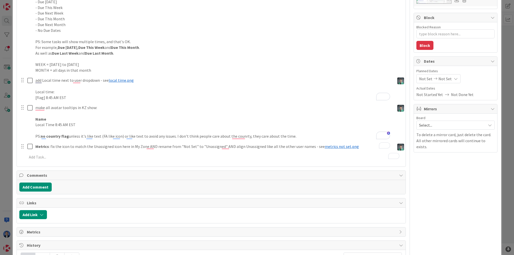
scroll to position [412, 0]
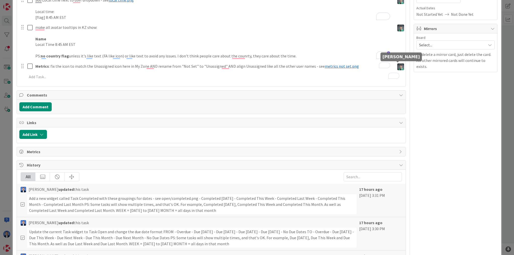
click at [397, 66] on img at bounding box center [400, 66] width 7 height 7
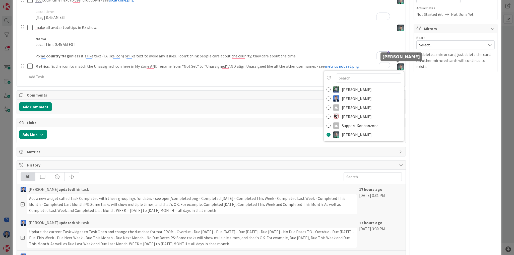
click at [397, 66] on img at bounding box center [400, 66] width 7 height 7
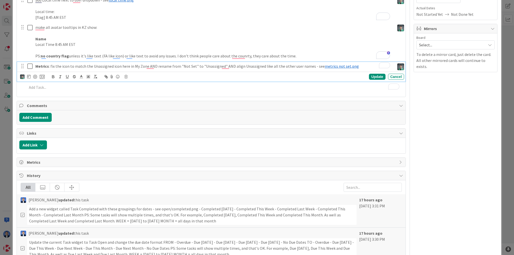
click at [62, 66] on p "Metrics : fix the icon to match the Unassigned icon here in My Zone AND rename …" at bounding box center [213, 66] width 357 height 6
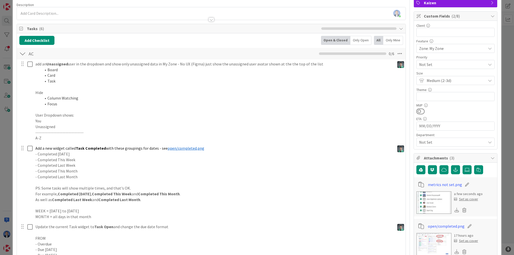
scroll to position [0, 0]
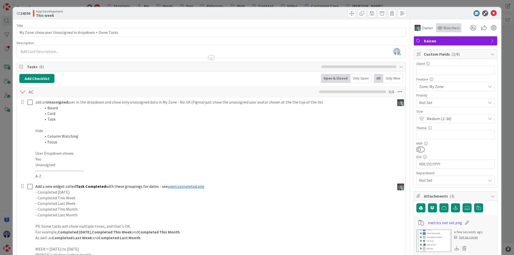
click at [443, 28] on span "Watchers" at bounding box center [451, 28] width 16 height 6
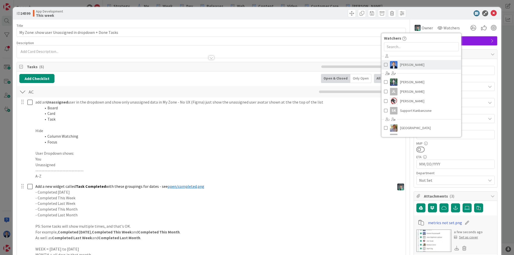
click at [422, 64] on span "[PERSON_NAME]" at bounding box center [412, 65] width 24 height 8
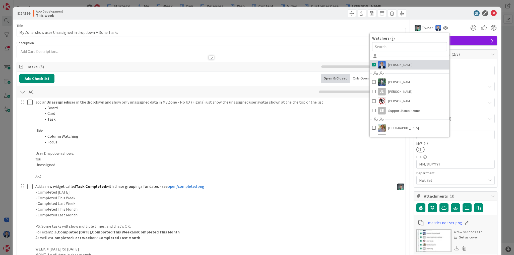
type textarea "x"
click at [491, 14] on icon at bounding box center [494, 13] width 6 height 6
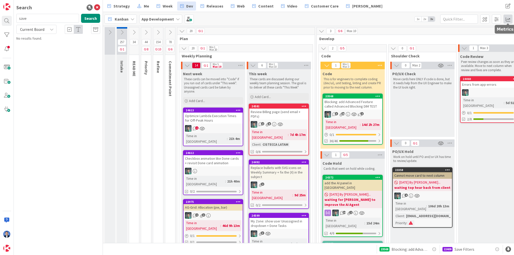
click at [508, 19] on span at bounding box center [507, 19] width 9 height 9
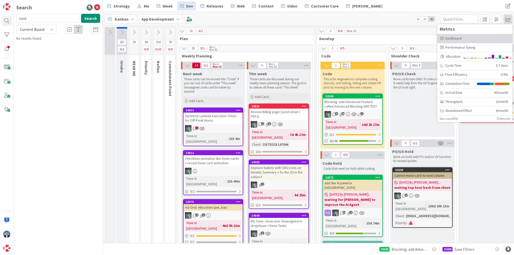
click at [462, 37] on div "Dashboard" at bounding box center [474, 38] width 69 height 5
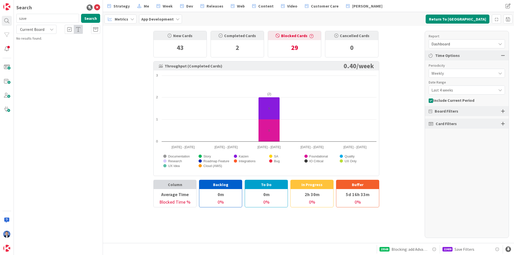
click at [459, 89] on span "Last 4 weeks" at bounding box center [462, 90] width 62 height 7
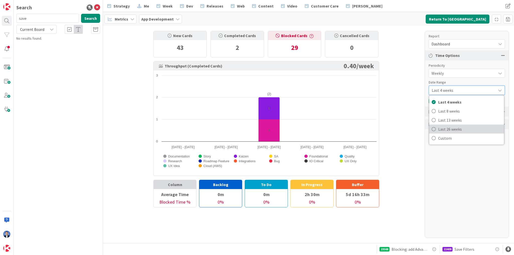
click at [453, 130] on span "Last 26 weeks" at bounding box center [469, 129] width 63 height 8
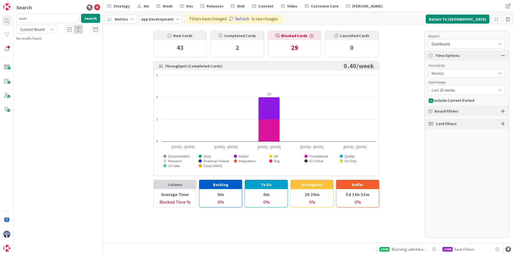
click at [457, 75] on span "Weekly" at bounding box center [462, 73] width 62 height 7
click at [452, 97] on span "Monthly" at bounding box center [469, 95] width 63 height 8
click at [454, 92] on span "Last 3 months" at bounding box center [462, 90] width 62 height 7
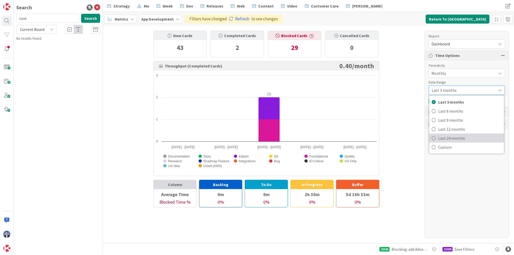
click at [454, 136] on span "Last 24 months" at bounding box center [469, 138] width 63 height 8
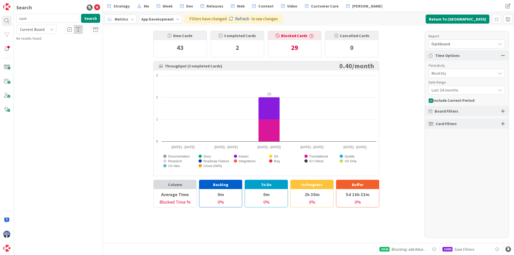
click at [241, 19] on link "Refresh" at bounding box center [239, 19] width 20 height 7
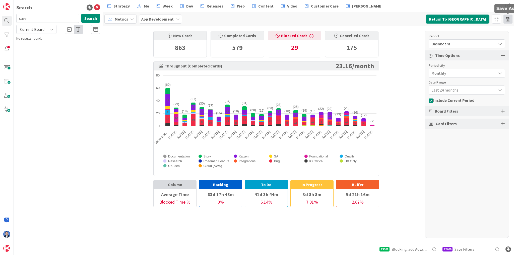
click at [507, 19] on span at bounding box center [507, 19] width 9 height 9
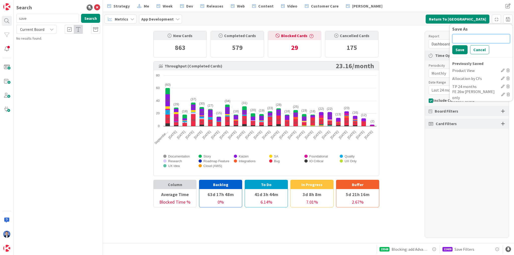
click at [464, 40] on input at bounding box center [481, 38] width 58 height 9
type input "Dash 24m"
click at [459, 51] on button "Save" at bounding box center [459, 49] width 15 height 9
click at [465, 70] on div "Product View" at bounding box center [475, 70] width 47 height 6
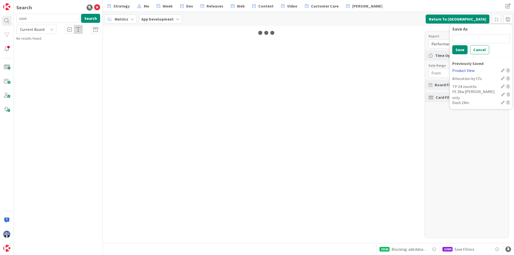
type input "08/20/2025"
type input "09/17/2025"
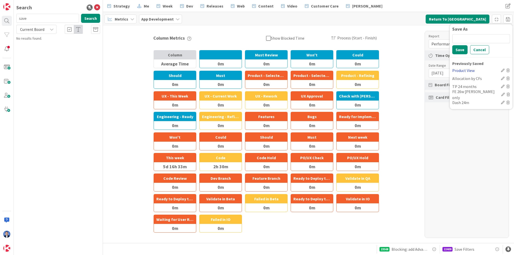
click at [465, 70] on div "Product View" at bounding box center [475, 70] width 47 height 6
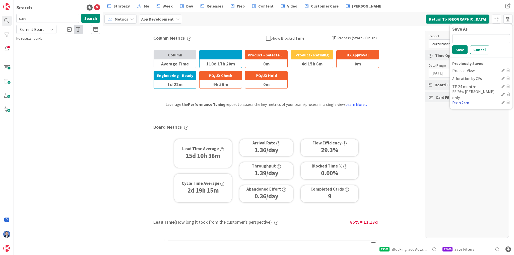
click at [464, 103] on div "Dash 24m" at bounding box center [475, 103] width 47 height 6
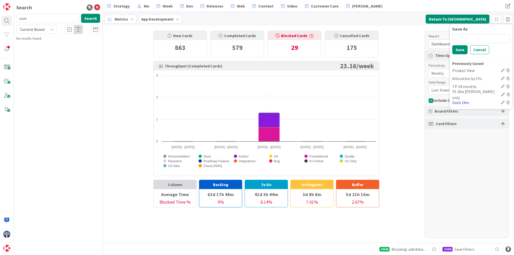
click at [464, 103] on div "Dash 24m" at bounding box center [475, 103] width 47 height 6
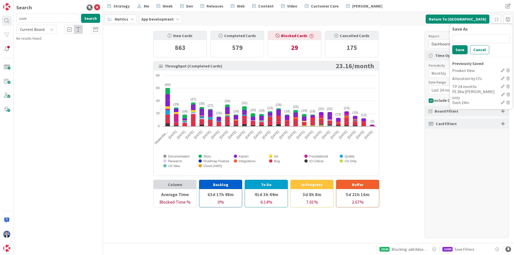
click at [474, 151] on div "Report Dashboard Time Options Periodicity Monthly Date Range Last 24 months Inc…" at bounding box center [467, 134] width 84 height 207
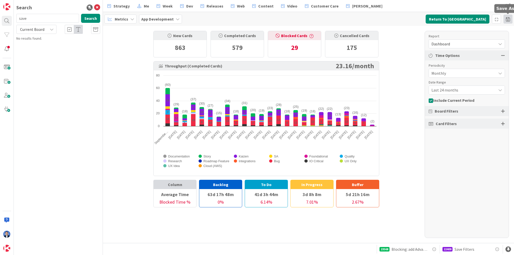
click at [508, 19] on span at bounding box center [507, 19] width 9 height 9
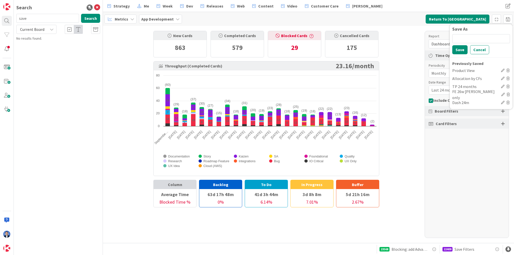
click at [501, 102] on icon at bounding box center [503, 103] width 4 height 4
click at [471, 249] on span "Save Filters" at bounding box center [464, 249] width 20 height 6
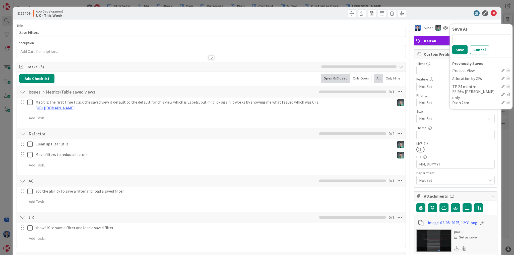
type textarea "x"
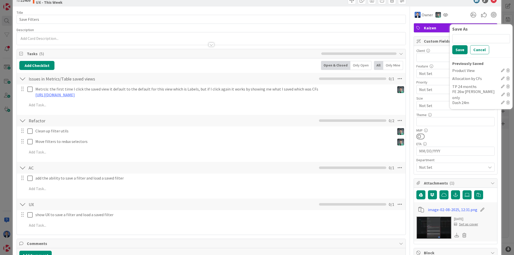
scroll to position [100, 0]
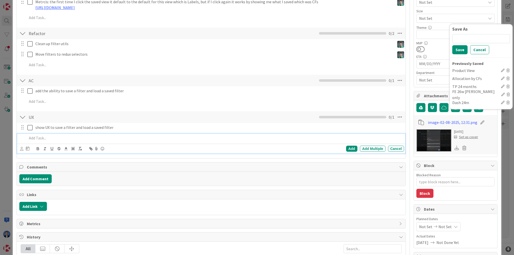
click at [63, 137] on p at bounding box center [214, 138] width 375 height 6
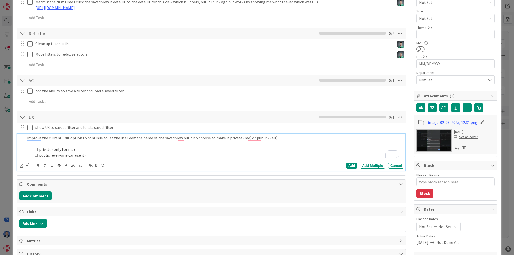
click at [60, 145] on p "To enrich screen reader interactions, please activate Accessibility in Grammarl…" at bounding box center [214, 144] width 375 height 6
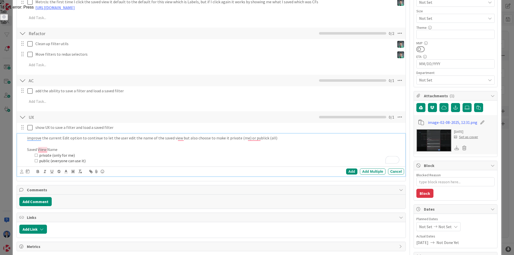
click at [28, 149] on p "Saved Viiew Name" at bounding box center [214, 150] width 375 height 6
click at [67, 148] on p "[ Saved Viiew Name" at bounding box center [214, 150] width 375 height 6
click at [108, 149] on p "[ Saved Viiew Name ]" at bounding box center [214, 150] width 375 height 6
click at [42, 154] on li "private (only for me)" at bounding box center [217, 156] width 369 height 6
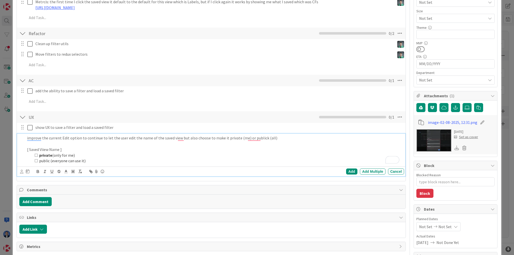
click at [44, 160] on li "public (everyone can use it)" at bounding box center [217, 161] width 369 height 6
click at [102, 153] on li "private (only for me)" at bounding box center [217, 156] width 369 height 6
click at [270, 137] on p "improve the current Edit option to continue to let the user edit the name of th…" at bounding box center [214, 138] width 375 height 6
click at [71, 161] on li "public (everyone can use it)" at bounding box center [217, 161] width 369 height 6
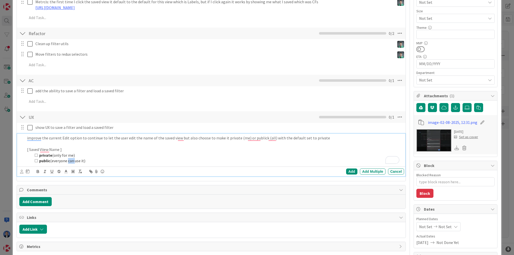
drag, startPoint x: 71, startPoint y: 161, endPoint x: 80, endPoint y: 161, distance: 8.5
click at [72, 161] on li "public (everyone can use it)" at bounding box center [217, 161] width 369 height 6
click at [83, 160] on li "public (everyone can use it)" at bounding box center [217, 161] width 369 height 6
drag, startPoint x: 85, startPoint y: 160, endPoint x: 64, endPoint y: 161, distance: 20.1
click at [67, 161] on li "public (everyone can use it)" at bounding box center [217, 161] width 369 height 6
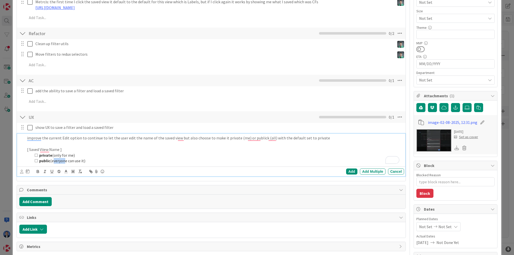
drag, startPoint x: 64, startPoint y: 161, endPoint x: 53, endPoint y: 161, distance: 11.3
click at [53, 161] on li "public (everyone can use it)" at bounding box center [217, 161] width 369 height 6
drag, startPoint x: 52, startPoint y: 161, endPoint x: 84, endPoint y: 159, distance: 32.1
click at [84, 159] on li "public (everyone can use it)" at bounding box center [217, 161] width 369 height 6
click at [63, 155] on li "private (only for me)" at bounding box center [217, 156] width 369 height 6
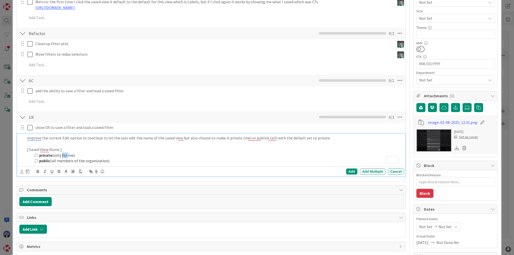
click at [63, 155] on li "private (only for me)" at bounding box center [217, 156] width 369 height 6
drag, startPoint x: 61, startPoint y: 155, endPoint x: 79, endPoint y: 156, distance: 17.8
click at [79, 156] on li "private (only I can see it)" at bounding box center [217, 156] width 369 height 6
click at [347, 172] on div "Add" at bounding box center [351, 172] width 11 height 6
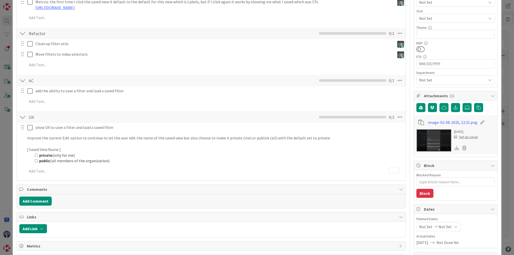
type textarea "x"
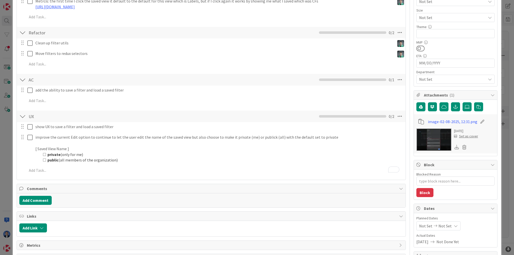
scroll to position [120, 0]
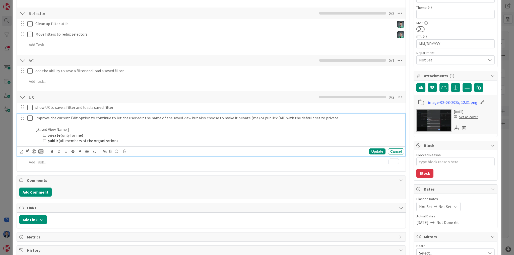
click at [133, 142] on li "public (all members of the organization)" at bounding box center [221, 141] width 361 height 6
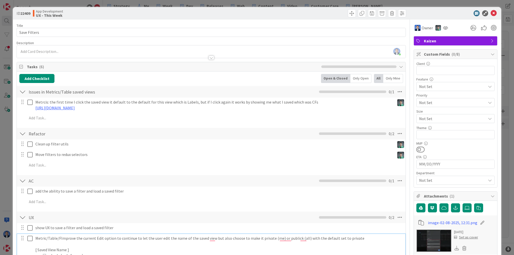
scroll to position [120, 0]
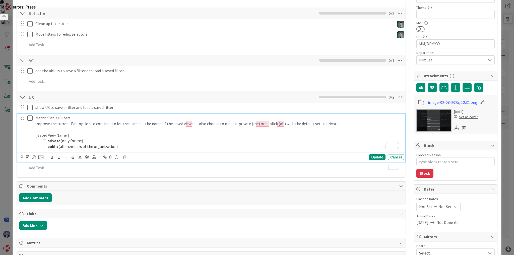
click at [45, 118] on p "Metric/Table/Filters:" at bounding box center [218, 118] width 367 height 6
click at [131, 140] on li "private (only for me)" at bounding box center [221, 141] width 361 height 6
click at [179, 141] on li "private (only for me)" at bounding box center [221, 141] width 361 height 6
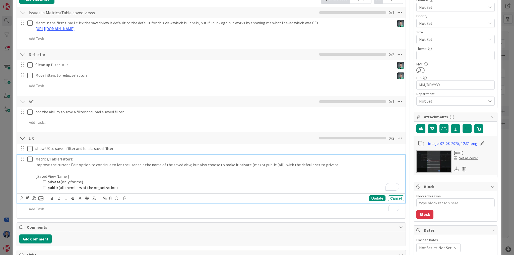
scroll to position [161, 0]
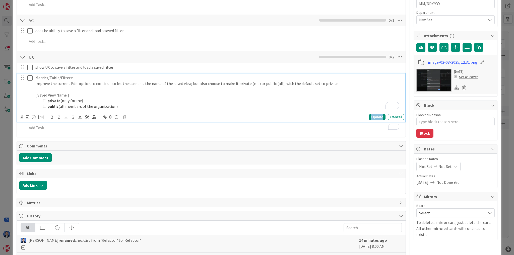
click at [375, 117] on div "Update" at bounding box center [377, 117] width 16 height 6
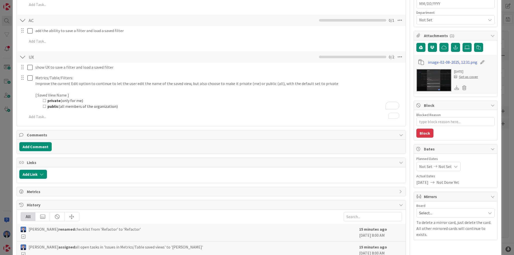
click at [506, 112] on div "ID 22409 App Development UX - This Week Title 12 / 128 Save Filters Description…" at bounding box center [257, 127] width 514 height 255
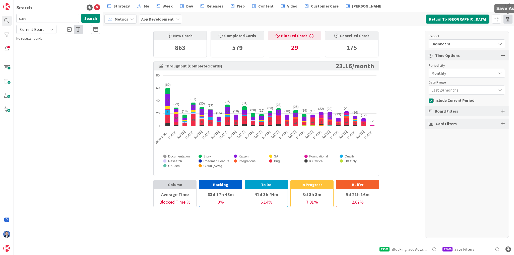
click at [507, 21] on span at bounding box center [507, 19] width 9 height 9
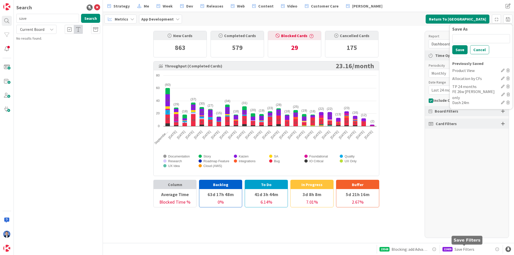
click at [459, 249] on span "Save Filters" at bounding box center [464, 249] width 20 height 6
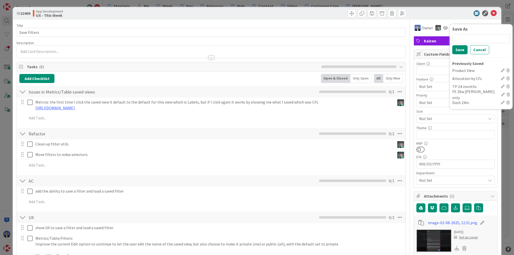
type textarea "x"
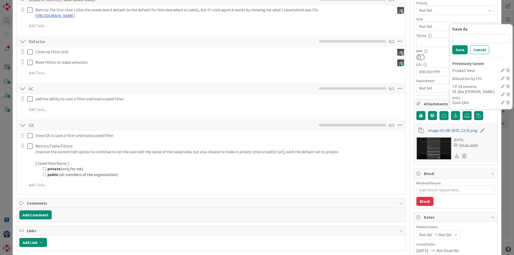
scroll to position [120, 0]
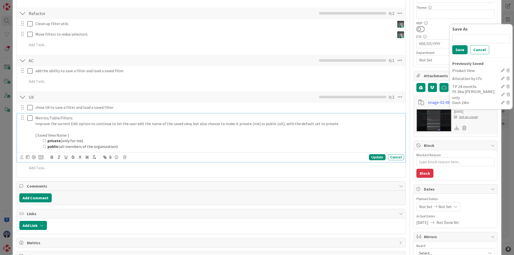
click at [70, 122] on p "Improve the current Edit option to continue to let the user edit the name of th…" at bounding box center [218, 124] width 367 height 6
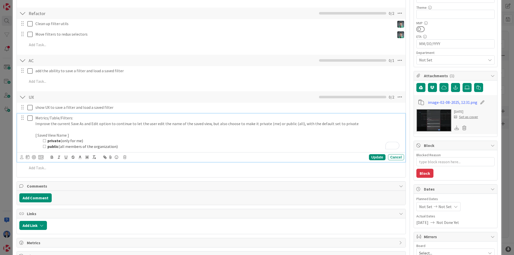
click at [83, 123] on p "Improve the current Save As and Edit option to continue to let the user edit th…" at bounding box center [218, 124] width 367 height 6
click at [127, 124] on p "Improve the current Save As to include private/public and Edit option to contin…" at bounding box center [218, 124] width 367 height 6
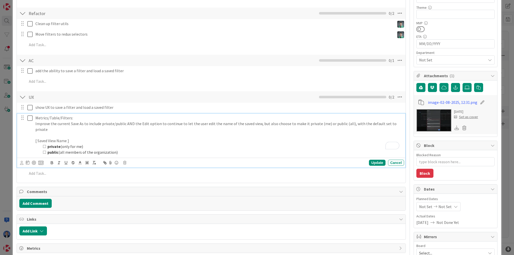
click at [152, 123] on p "Improve the current Save As to include private/public AND the Edit option to co…" at bounding box center [218, 126] width 367 height 11
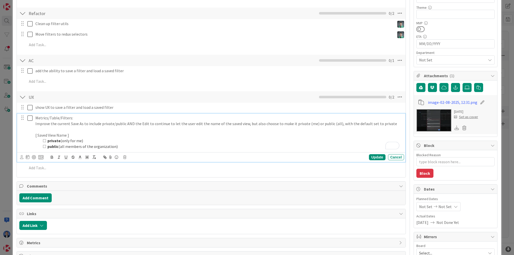
click at [83, 123] on p "Improve the current Save As to include private/public AND the Edit to continue …" at bounding box center [218, 124] width 367 height 6
click at [54, 140] on strong "private" at bounding box center [53, 140] width 13 height 5
click at [49, 147] on strong "public" at bounding box center [52, 146] width 11 height 5
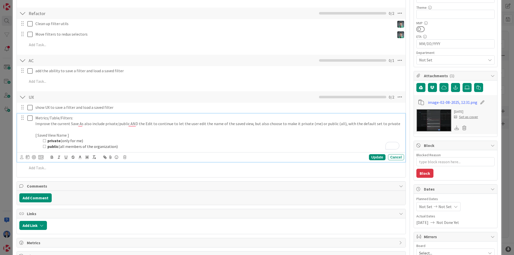
click at [49, 147] on strong "public" at bounding box center [52, 146] width 11 height 5
click at [73, 146] on li "organization (all members of the organization)" at bounding box center [221, 147] width 361 height 6
drag, startPoint x: 73, startPoint y: 146, endPoint x: 95, endPoint y: 146, distance: 22.6
click at [95, 146] on li "organization (all members of the organization)" at bounding box center [221, 147] width 361 height 6
click at [108, 143] on li "private (only for me)" at bounding box center [221, 141] width 361 height 6
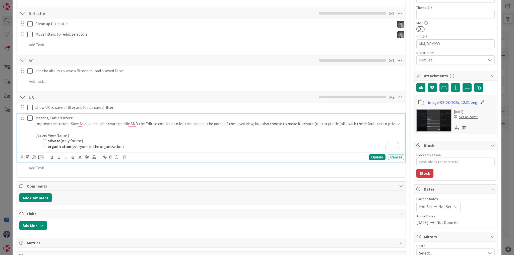
click at [99, 134] on p "[ Saved View Name ]" at bounding box center [218, 135] width 367 height 6
drag, startPoint x: 113, startPoint y: 146, endPoint x: 31, endPoint y: 135, distance: 83.0
click at [32, 134] on div "Metrics/Table/Filters: Improve the current Save As also include private/public …" at bounding box center [211, 138] width 388 height 48
copy div "[ Saved View Name ] private (only for me) organization (everyone in the organiz…"
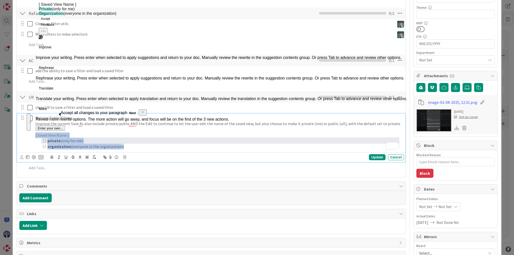
click at [118, 140] on li "private (only for me)" at bounding box center [221, 141] width 361 height 6
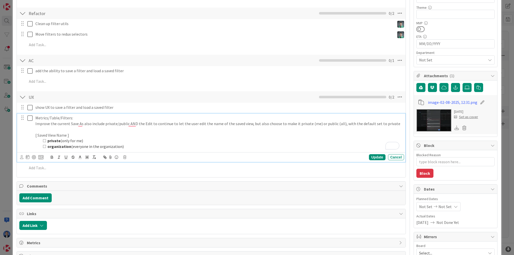
click at [65, 130] on p "To enrich screen reader interactions, please activate Accessibility in Grammarl…" at bounding box center [218, 130] width 367 height 6
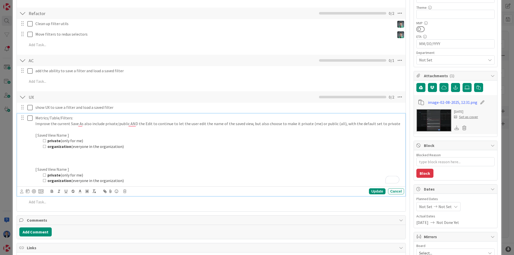
click at [41, 135] on p "[ Saved View Name ]" at bounding box center [218, 135] width 367 height 6
drag, startPoint x: 41, startPoint y: 135, endPoint x: 60, endPoint y: 134, distance: 19.1
click at [60, 134] on p "[ Saved View Name ]" at bounding box center [218, 135] width 367 height 6
click at [60, 129] on p "To enrich screen reader interactions, please activate Accessibility in Grammarl…" at bounding box center [218, 130] width 367 height 6
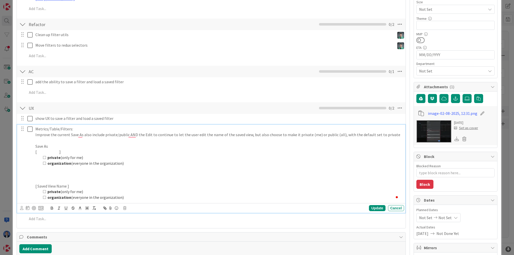
scroll to position [100, 0]
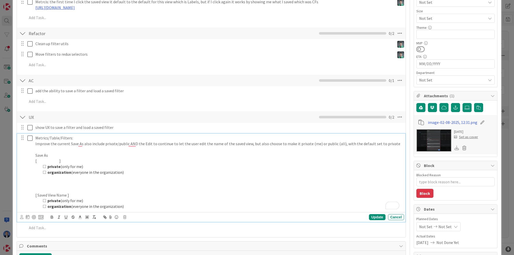
click at [60, 160] on p "[ ]" at bounding box center [218, 161] width 367 height 6
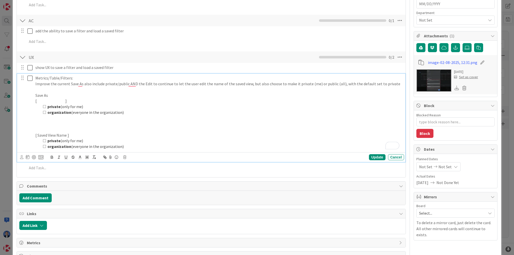
scroll to position [161, 0]
click at [44, 88] on p "To enrich screen reader interactions, please activate Accessibility in Grammarl…" at bounding box center [218, 90] width 367 height 6
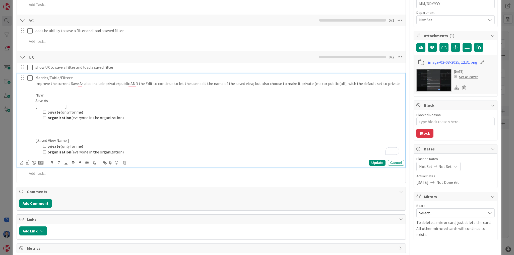
click at [45, 128] on p "To enrich screen reader interactions, please activate Accessibility in Grammarl…" at bounding box center [218, 129] width 367 height 6
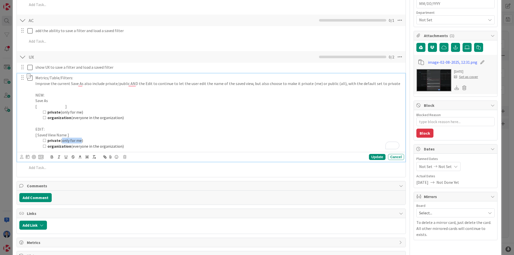
drag, startPoint x: 81, startPoint y: 141, endPoint x: 62, endPoint y: 143, distance: 18.7
click at [62, 143] on li "private (only for me)" at bounding box center [221, 141] width 361 height 6
drag, startPoint x: 72, startPoint y: 146, endPoint x: 119, endPoint y: 148, distance: 47.8
click at [119, 148] on li "organization (everyone in the organization)" at bounding box center [221, 147] width 361 height 6
drag, startPoint x: 130, startPoint y: 117, endPoint x: 44, endPoint y: 111, distance: 86.3
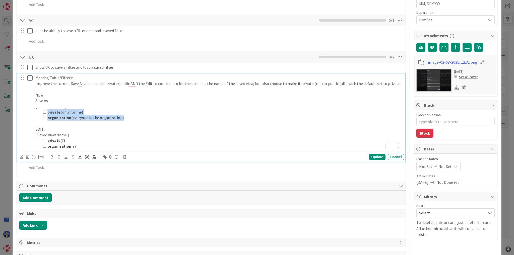
click at [44, 111] on ol "private (only for me) organization (everyone in the organization)" at bounding box center [218, 114] width 367 height 11
copy ol "private (only for me) organization (everyone in the organization)"
click at [90, 147] on li "organization (?)" at bounding box center [221, 147] width 361 height 6
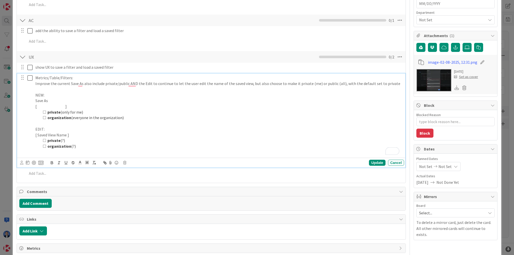
click at [81, 154] on p "To enrich screen reader interactions, please activate Accessibility in Grammarl…" at bounding box center [218, 152] width 367 height 6
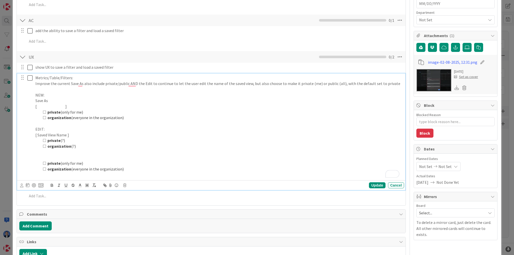
click at [47, 162] on strong "private" at bounding box center [53, 163] width 13 height 5
click at [47, 168] on strong "organization" at bounding box center [59, 169] width 24 height 5
click at [49, 163] on p "private (only for me)" at bounding box center [218, 164] width 367 height 6
click at [85, 160] on p "To enrich screen reader interactions, please activate Accessibility in Grammarl…" at bounding box center [218, 158] width 367 height 6
click at [83, 164] on p "private (?) = only for me)" at bounding box center [218, 164] width 367 height 6
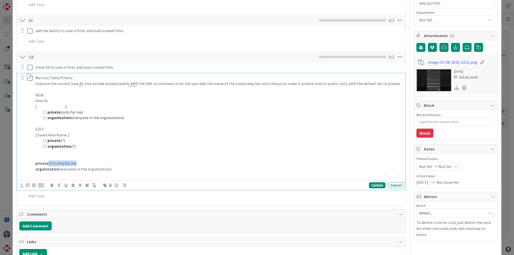
drag, startPoint x: 56, startPoint y: 163, endPoint x: 48, endPoint y: 163, distance: 7.8
click at [48, 163] on p "private (?) = only for me" at bounding box center [218, 164] width 367 height 6
copy p "(?) = only for me"
drag, startPoint x: 110, startPoint y: 168, endPoint x: 58, endPoint y: 169, distance: 52.2
click at [58, 169] on p "organization (everyone in the organization)" at bounding box center [218, 169] width 367 height 6
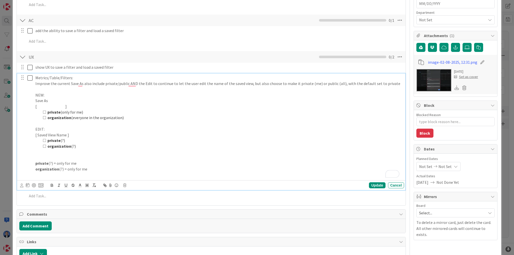
click at [64, 113] on li "private (only for me)" at bounding box center [221, 112] width 361 height 6
drag, startPoint x: 64, startPoint y: 113, endPoint x: 77, endPoint y: 112, distance: 12.3
click at [77, 112] on li "private (only for me)" at bounding box center [221, 112] width 361 height 6
click at [77, 117] on li "organization (everyone in the organization)" at bounding box center [221, 118] width 361 height 6
drag, startPoint x: 77, startPoint y: 117, endPoint x: 109, endPoint y: 116, distance: 32.2
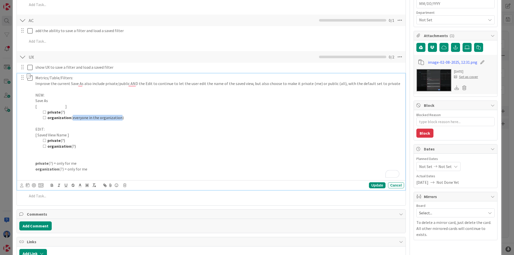
click at [109, 116] on li "organization (everyone in the organization)" at bounding box center [221, 118] width 361 height 6
click at [70, 168] on p "organization (?) = only for me" at bounding box center [218, 169] width 367 height 6
drag, startPoint x: 70, startPoint y: 168, endPoint x: 82, endPoint y: 168, distance: 12.3
click at [82, 168] on p "organization (?) = only for me" at bounding box center [218, 169] width 367 height 6
click at [67, 170] on p "organization (?) = everyone in the organization can use it." at bounding box center [218, 169] width 367 height 6
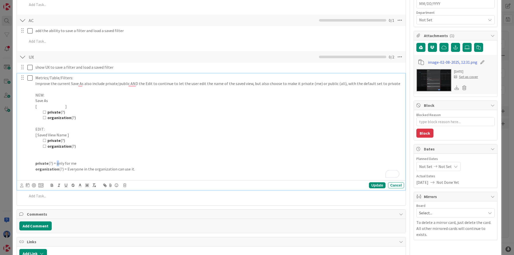
click at [57, 163] on p "private (?) = only for me" at bounding box center [218, 164] width 367 height 6
click at [66, 162] on p "private (?) = Only for me" at bounding box center [218, 164] width 367 height 6
drag, startPoint x: 66, startPoint y: 162, endPoint x: 81, endPoint y: 162, distance: 14.3
click at [81, 162] on p "private (?) = Only for me" at bounding box center [218, 164] width 367 height 6
click at [376, 188] on div "Update" at bounding box center [377, 185] width 16 height 6
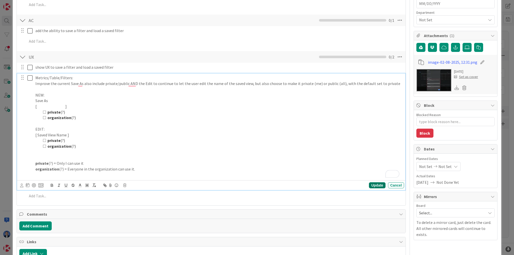
type textarea "x"
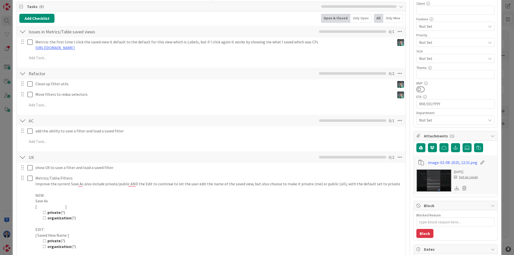
scroll to position [40, 0]
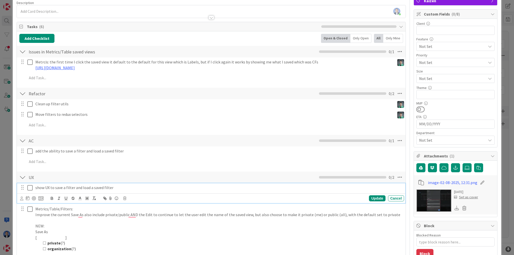
click at [78, 187] on p "show UX to save a filter and load a saved filter" at bounding box center [218, 188] width 367 height 6
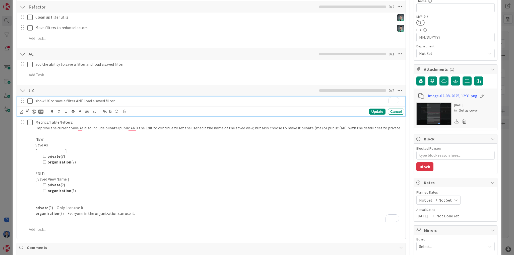
scroll to position [120, 0]
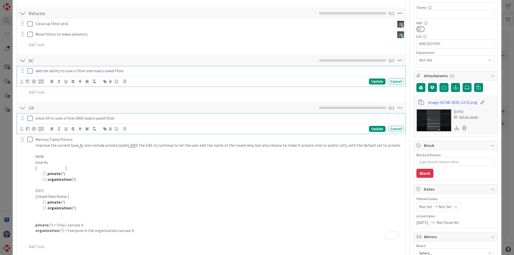
click at [156, 70] on p "add the ability to save a filter and load a saved filter" at bounding box center [218, 71] width 367 height 6
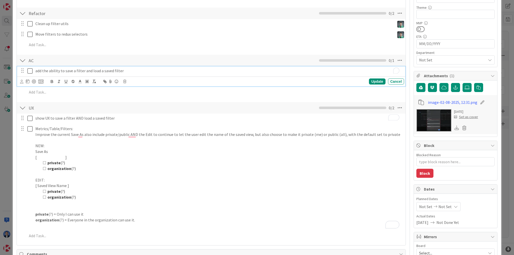
type textarea "x"
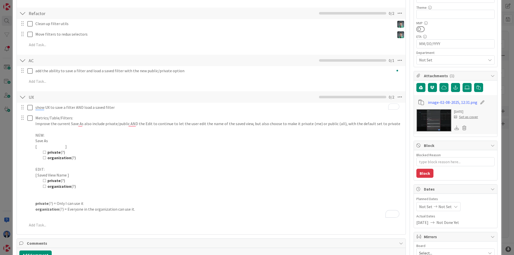
type textarea "x"
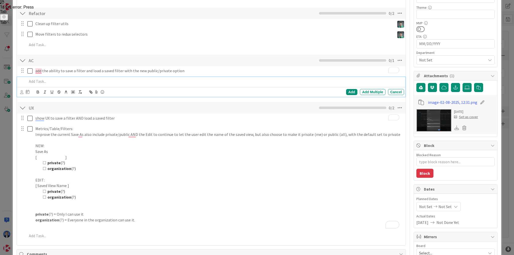
click at [64, 83] on p at bounding box center [214, 82] width 375 height 6
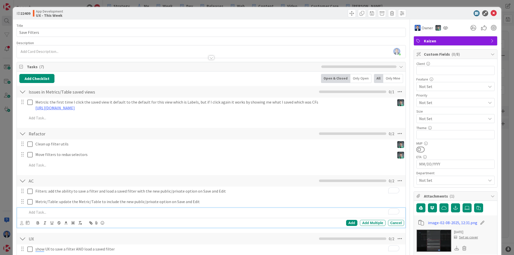
scroll to position [1, 0]
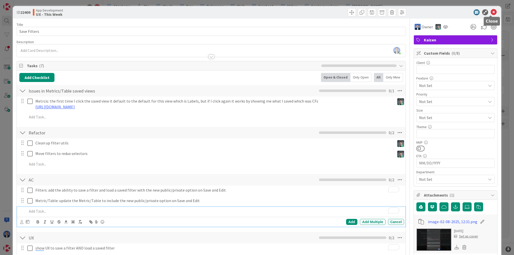
click at [491, 11] on icon at bounding box center [494, 12] width 6 height 6
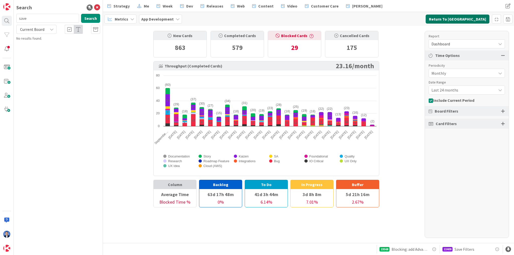
click at [468, 23] on button "Return To Kanban" at bounding box center [458, 19] width 64 height 9
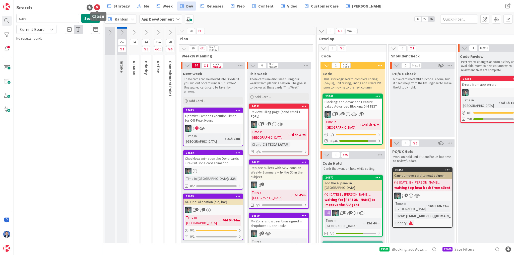
click at [96, 9] on icon at bounding box center [97, 8] width 6 height 6
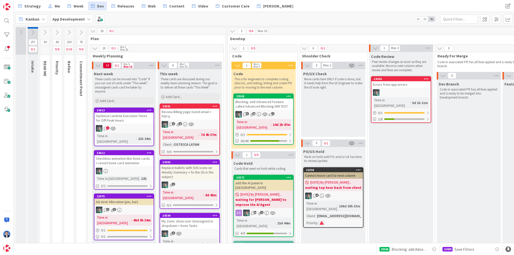
click at [73, 21] on span "App Development" at bounding box center [68, 19] width 32 height 6
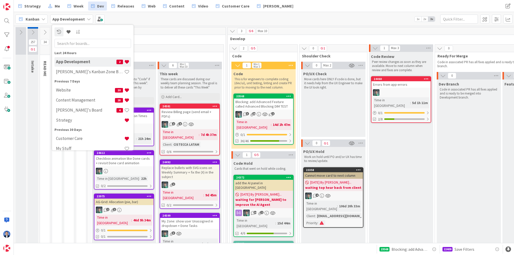
click at [73, 21] on b "App Development" at bounding box center [68, 19] width 32 height 5
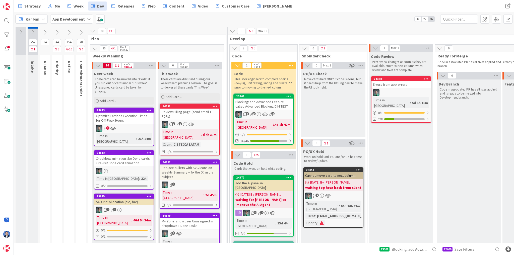
click at [33, 15] on div "Kanban" at bounding box center [31, 19] width 32 height 9
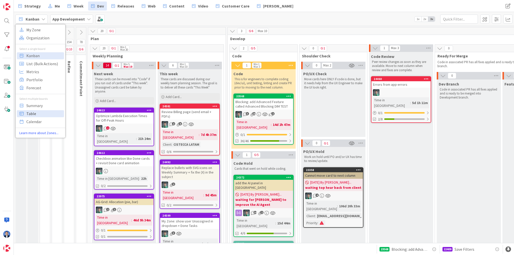
click at [36, 116] on span "Table" at bounding box center [44, 114] width 36 height 8
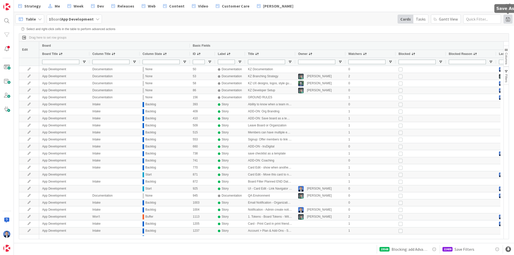
click at [508, 22] on span at bounding box center [507, 19] width 9 height 9
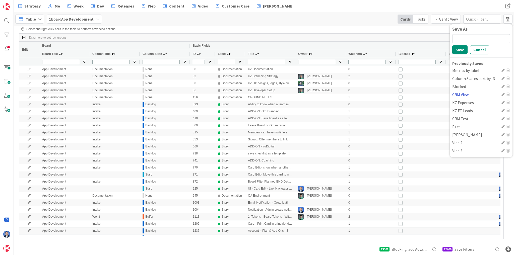
click at [459, 95] on div "CRM View" at bounding box center [475, 95] width 47 height 6
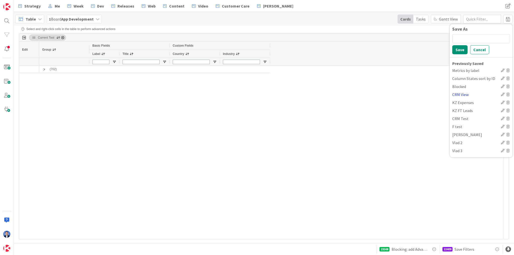
click at [459, 95] on div "CRM View" at bounding box center [475, 95] width 47 height 6
click at [460, 104] on div "KZ Expenses" at bounding box center [475, 103] width 47 height 6
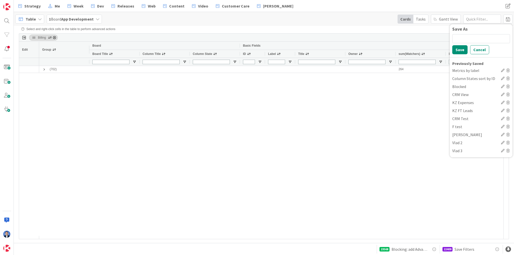
click at [507, 103] on icon at bounding box center [508, 103] width 4 height 4
click at [508, 93] on icon at bounding box center [508, 95] width 4 height 4
click at [465, 92] on div "KZ FT Leads" at bounding box center [475, 95] width 47 height 6
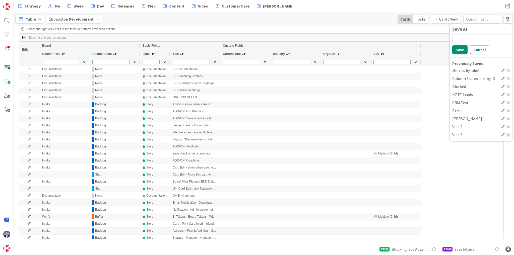
click at [460, 109] on div "F test" at bounding box center [475, 111] width 47 height 6
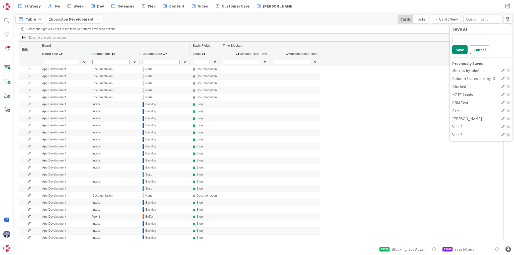
click at [507, 111] on icon at bounding box center [508, 111] width 4 height 4
drag, startPoint x: 460, startPoint y: 111, endPoint x: 465, endPoint y: 111, distance: 5.3
click at [459, 111] on div "Vlad" at bounding box center [475, 111] width 47 height 6
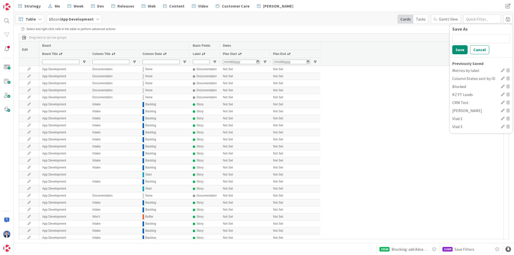
click at [508, 109] on icon at bounding box center [508, 111] width 4 height 4
click at [460, 110] on div "Vlad 2" at bounding box center [475, 111] width 47 height 6
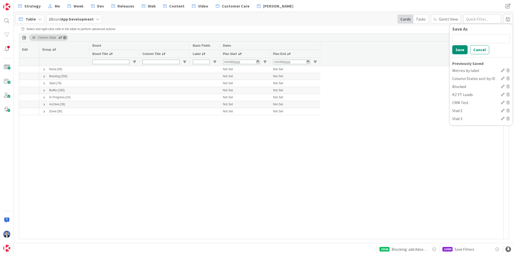
click at [507, 111] on icon at bounding box center [508, 111] width 4 height 4
click at [457, 109] on div "Vlad 3" at bounding box center [475, 111] width 47 height 6
click at [507, 111] on icon at bounding box center [508, 111] width 4 height 4
click at [461, 84] on div "Blocked" at bounding box center [475, 87] width 47 height 6
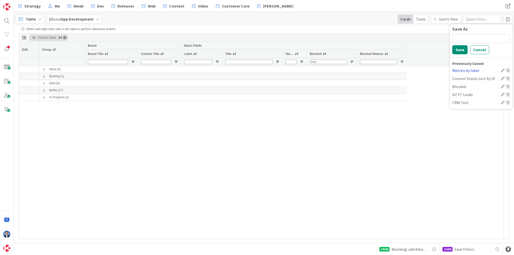
click at [469, 71] on div "Metrics by label" at bounding box center [475, 70] width 47 height 6
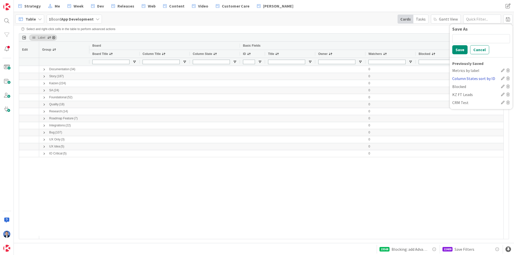
click at [472, 79] on div "Column States sort by ID" at bounding box center [475, 79] width 47 height 6
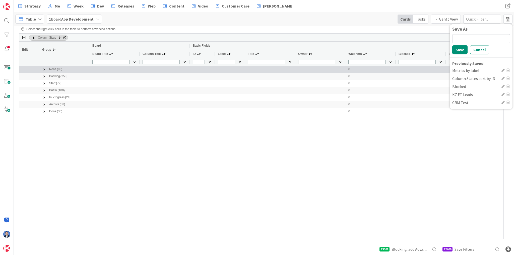
click at [44, 68] on span at bounding box center [44, 69] width 4 height 4
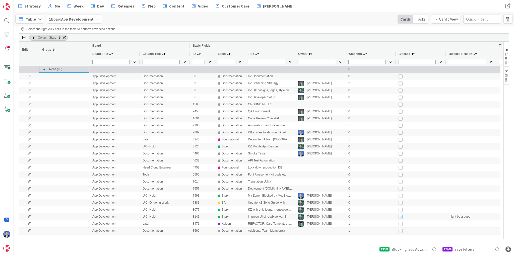
click at [44, 68] on span at bounding box center [44, 69] width 4 height 4
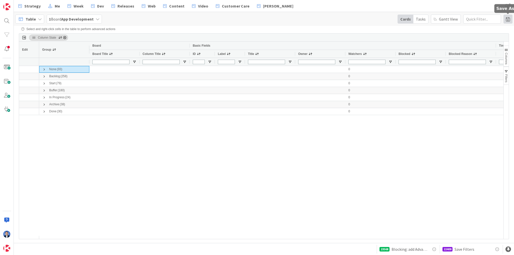
click at [506, 20] on span at bounding box center [507, 19] width 9 height 9
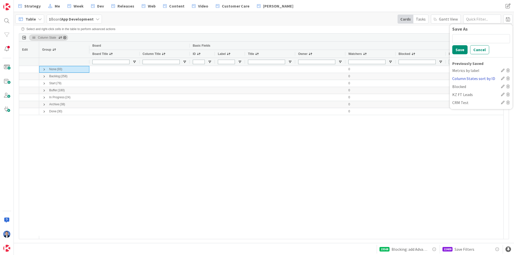
click at [469, 79] on div "Column States sort by ID" at bounding box center [475, 79] width 47 height 6
click at [458, 103] on div "CRM Test" at bounding box center [475, 103] width 47 height 6
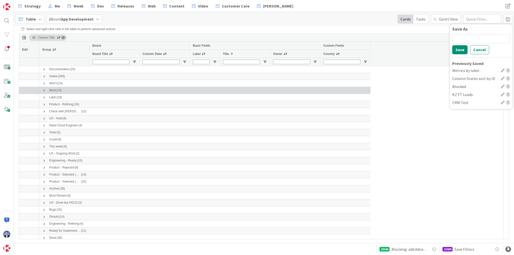
click at [43, 90] on span at bounding box center [44, 91] width 4 height 4
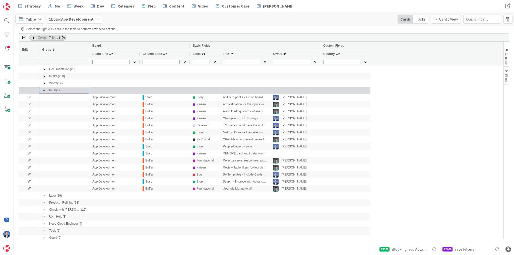
click at [43, 90] on span at bounding box center [44, 91] width 4 height 4
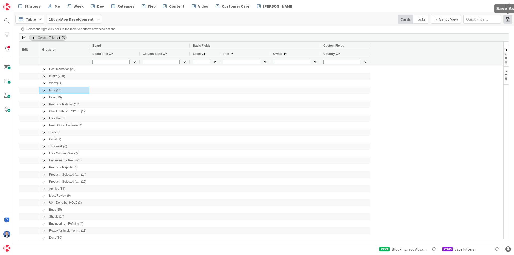
click at [509, 19] on span at bounding box center [507, 19] width 9 height 9
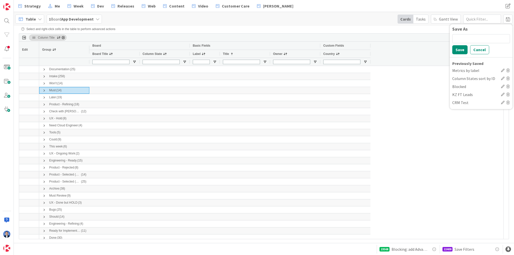
click at [426, 21] on div "Tasks" at bounding box center [420, 19] width 15 height 9
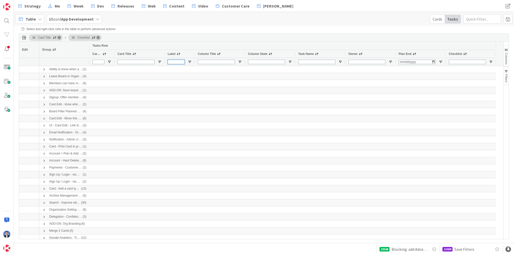
click at [175, 62] on input "Label Filter Input" at bounding box center [176, 62] width 17 height 5
click at [188, 64] on span "Open Filter Menu" at bounding box center [190, 62] width 4 height 4
click at [190, 90] on input "Filter List" at bounding box center [190, 89] width 4 height 4
checkbox input "false"
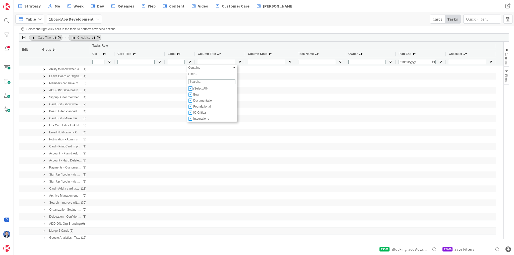
checkbox input "false"
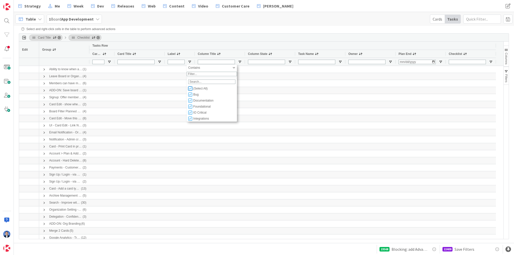
type input "(0)"
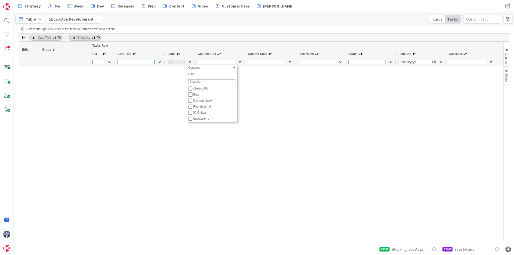
click at [191, 97] on input "Filter List" at bounding box center [190, 95] width 4 height 4
checkbox input "true"
checkbox input "false"
type input "(1) Bug"
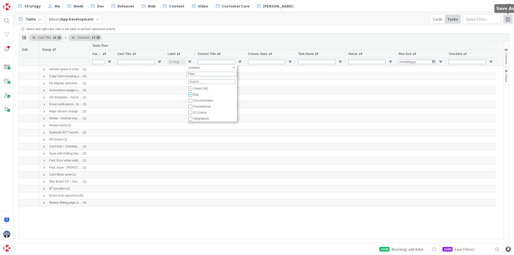
click at [506, 20] on span at bounding box center [507, 19] width 9 height 9
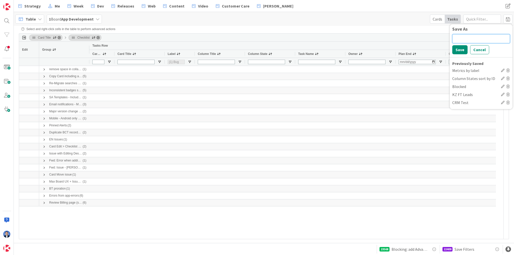
click at [455, 35] on input at bounding box center [481, 38] width 58 height 9
type input "Tasks"
type input "Tasks bug only"
click at [460, 46] on button "Save" at bounding box center [459, 49] width 15 height 9
click at [89, 18] on b "App Development" at bounding box center [77, 19] width 32 height 5
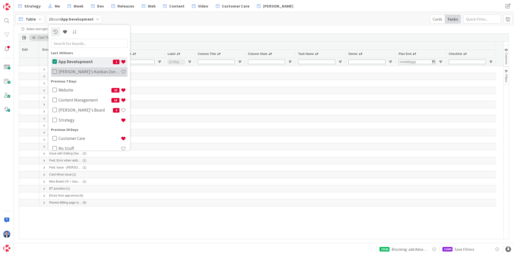
click at [79, 73] on h4 "[PERSON_NAME]'s Kanban Zone Board" at bounding box center [89, 72] width 62 height 5
click at [71, 61] on h4 "App Development" at bounding box center [85, 61] width 54 height 5
click at [246, 23] on div "Table 1 Board App Development Last 24 Hours App Development 2 [PERSON_NAME]'s K…" at bounding box center [264, 19] width 500 height 14
type input "(0)"
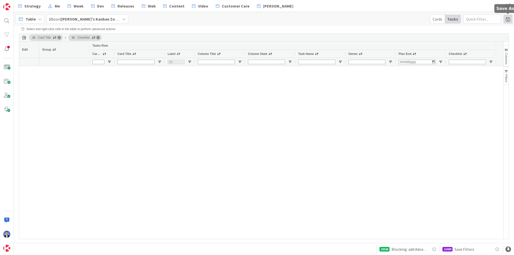
click at [508, 20] on span at bounding box center [507, 19] width 9 height 9
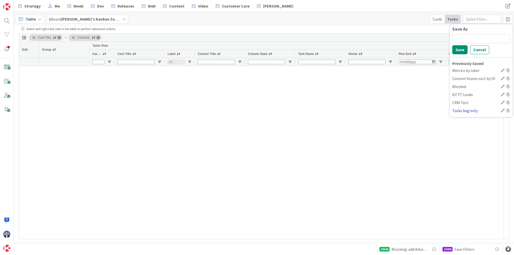
click at [459, 110] on div "Tasks bug only" at bounding box center [475, 111] width 47 height 6
click at [461, 103] on div "CRM Test" at bounding box center [475, 103] width 47 height 6
click at [465, 111] on div "Tasks bug only" at bounding box center [475, 111] width 47 height 6
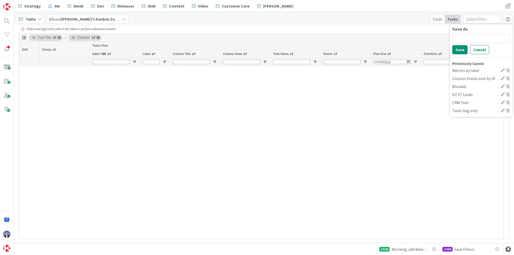
type input "(0)"
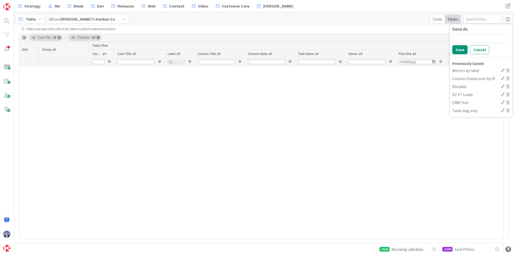
click at [69, 19] on b "[PERSON_NAME]'s Kanban Zone Board" at bounding box center [96, 19] width 70 height 5
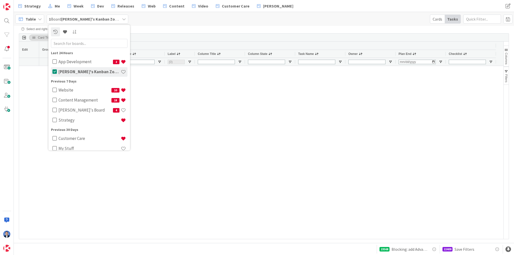
click at [57, 70] on div "[PERSON_NAME]'s Kanban Zone Board" at bounding box center [92, 72] width 71 height 10
click at [55, 61] on icon at bounding box center [54, 61] width 5 height 5
click at [290, 135] on div at bounding box center [271, 152] width 464 height 173
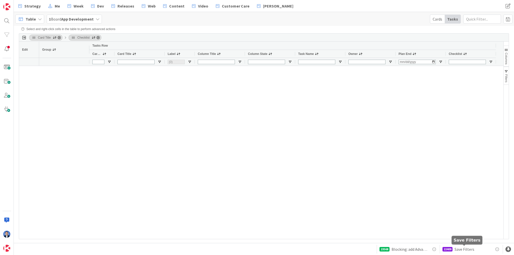
click at [462, 248] on span "Save Filters" at bounding box center [464, 249] width 20 height 6
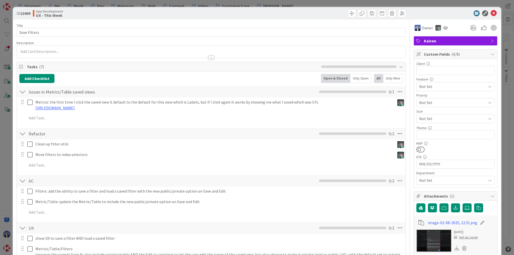
type textarea "x"
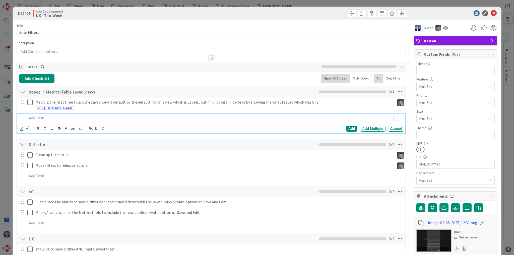
click at [41, 118] on p "To enrich screen reader interactions, please activate Accessibility in Grammarl…" at bounding box center [214, 118] width 375 height 6
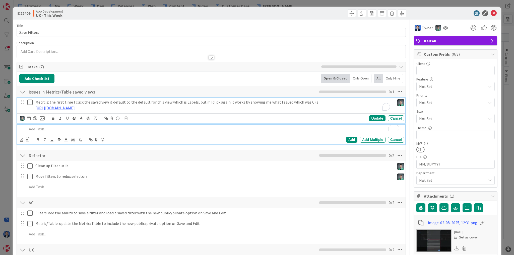
click at [41, 100] on p "Metrcis: the first time I click the saved view it default to the default for th…" at bounding box center [213, 102] width 357 height 6
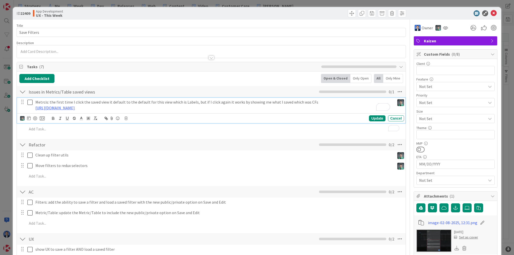
click at [40, 101] on p "Metrcis: the first time I click the saved view it default to the default for th…" at bounding box center [213, 102] width 357 height 6
click at [46, 101] on p "Metrcis: the first time I click the saved view it default to the default for th…" at bounding box center [213, 102] width 357 height 6
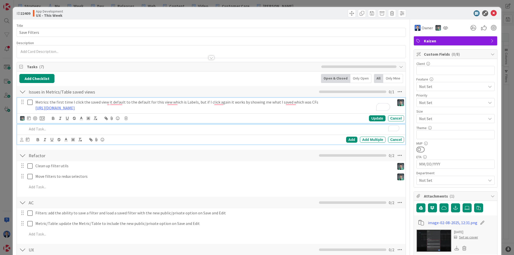
click at [39, 126] on p "To enrich screen reader interactions, please activate Accessibility in Grammarl…" at bounding box center [214, 129] width 375 height 6
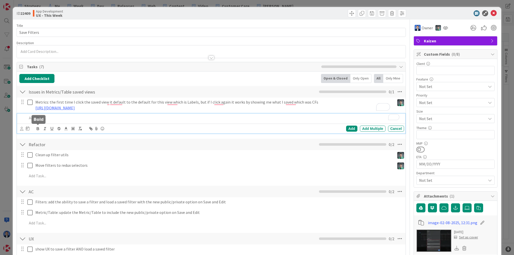
type textarea "x"
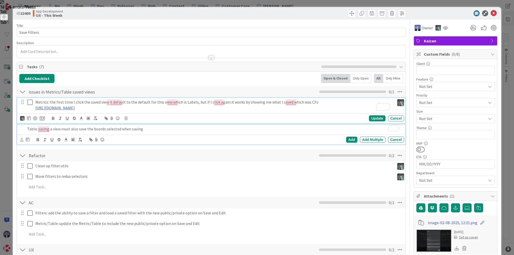
click at [41, 101] on p "Metrics: the first time I click the saved view it default to the default for th…" at bounding box center [213, 102] width 357 height 6
click at [31, 128] on p "Table: saving a view must also save the boards selected when saving" at bounding box center [214, 129] width 375 height 6
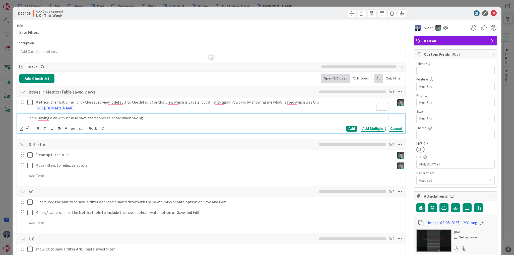
click at [29, 118] on p "Table: saving a view must also save the boards selected when saving" at bounding box center [214, 118] width 375 height 6
click at [157, 116] on p "Table : saving a view must also save the boards selected when saving" at bounding box center [214, 118] width 375 height 6
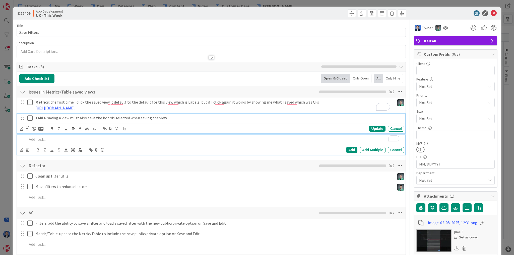
click at [57, 117] on p "Table : saving a view must also save the boards selected when saving the view" at bounding box center [218, 118] width 367 height 6
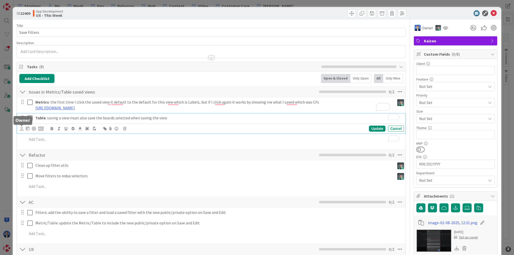
click at [22, 129] on icon at bounding box center [21, 129] width 3 height 4
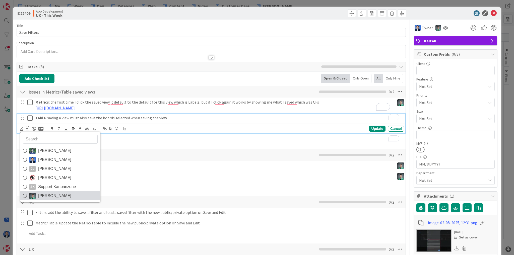
click at [45, 196] on span "[PERSON_NAME]" at bounding box center [54, 196] width 33 height 8
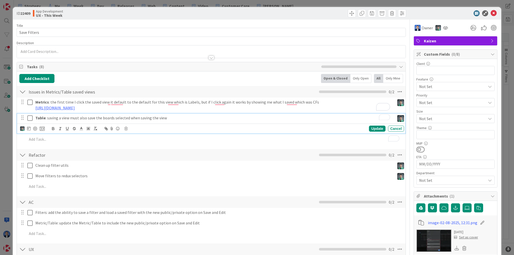
click at [193, 119] on p "Table : saving a view must also save the boards selected when saving the view" at bounding box center [213, 118] width 357 height 6
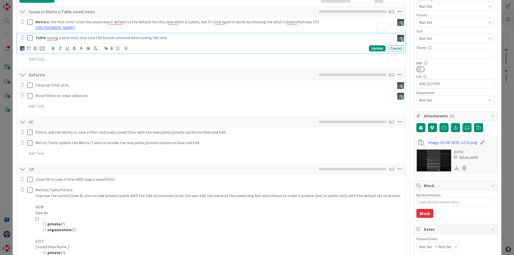
scroll to position [141, 0]
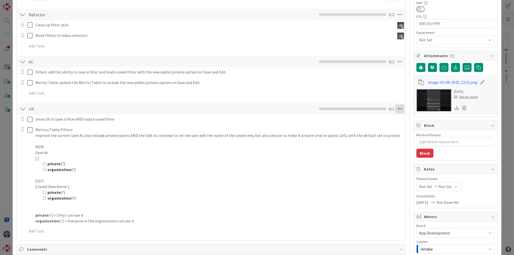
click at [395, 108] on icon at bounding box center [399, 108] width 9 height 9
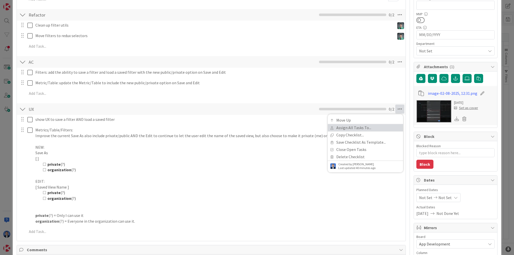
click at [376, 129] on link "Assign All Tasks To..." at bounding box center [365, 127] width 75 height 7
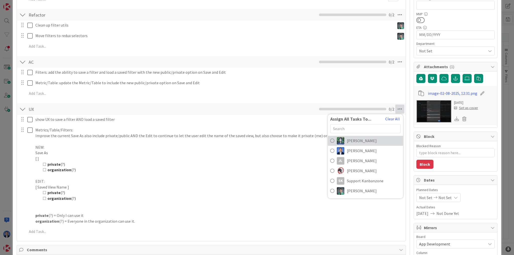
click at [359, 141] on link "[PERSON_NAME]" at bounding box center [365, 141] width 75 height 10
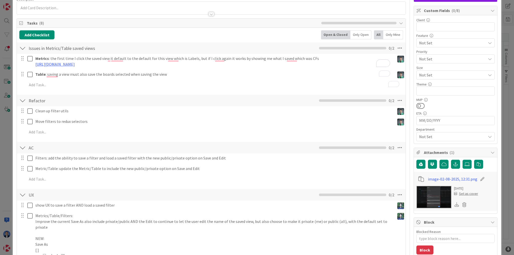
scroll to position [0, 0]
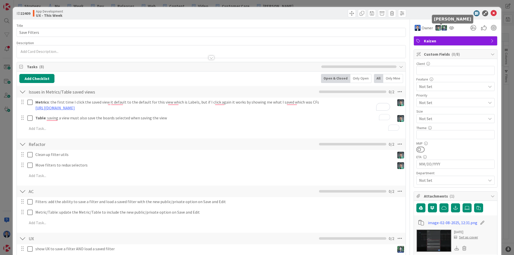
click at [441, 28] on img at bounding box center [444, 28] width 6 height 6
click at [434, 46] on link "Set as owner" at bounding box center [427, 45] width 40 height 8
type textarea "x"
click at [491, 12] on icon at bounding box center [494, 13] width 6 height 6
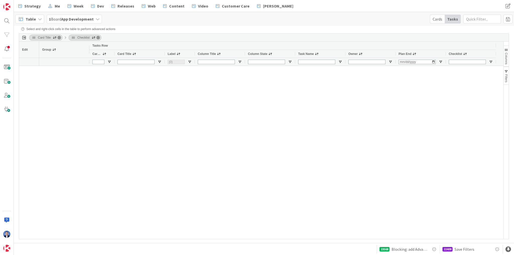
click at [40, 18] on icon at bounding box center [40, 19] width 4 height 4
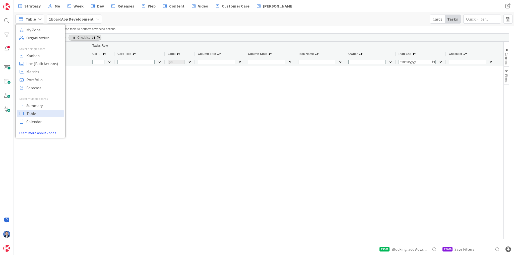
click at [45, 132] on link "Learn more about Zones..." at bounding box center [41, 132] width 50 height 5
click at [38, 121] on span "Calendar" at bounding box center [44, 122] width 36 height 8
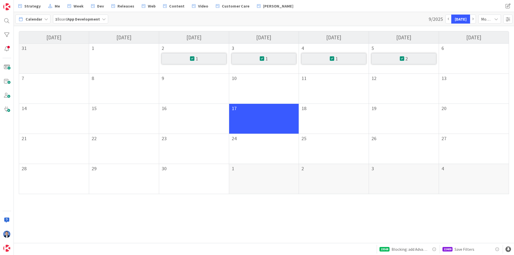
click at [326, 58] on div "1" at bounding box center [333, 58] width 65 height 11
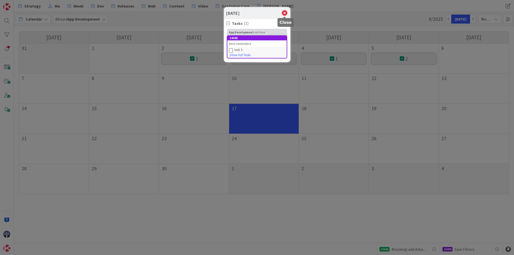
click at [284, 12] on icon at bounding box center [284, 13] width 7 height 7
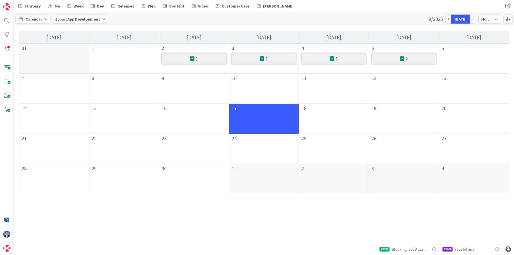
click at [397, 56] on div "2" at bounding box center [403, 58] width 65 height 11
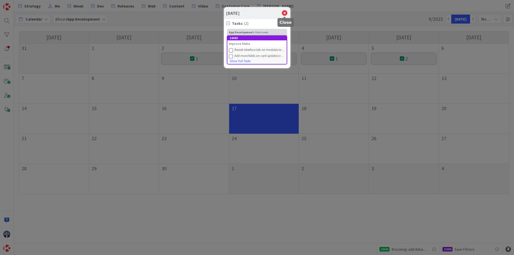
click at [283, 14] on icon at bounding box center [284, 13] width 7 height 7
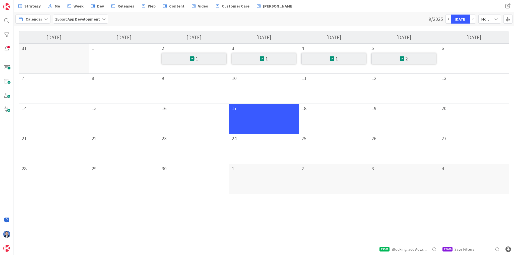
click at [41, 16] on span "Calendar" at bounding box center [34, 19] width 17 height 6
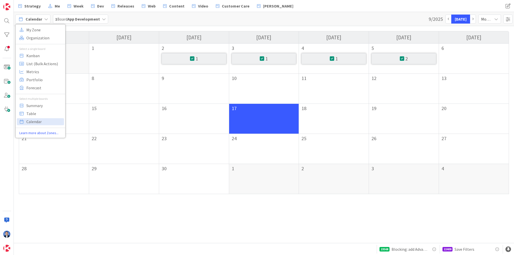
click at [448, 5] on div "Strategy Me Week Dev Releases Web Content Video Customer Care [PERSON_NAME] Str…" at bounding box center [264, 6] width 500 height 12
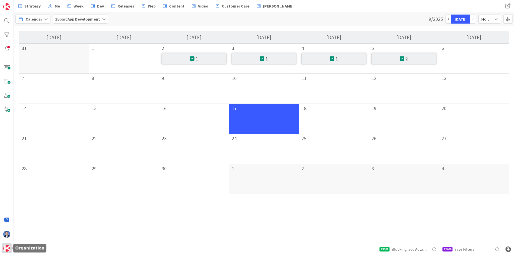
click at [5, 244] on div at bounding box center [7, 248] width 10 height 10
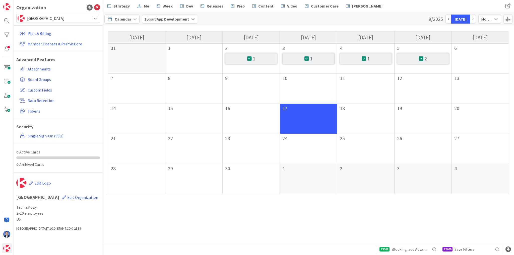
click at [50, 17] on span "[GEOGRAPHIC_DATA]" at bounding box center [58, 18] width 62 height 7
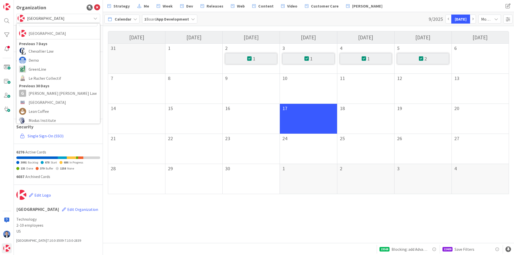
scroll to position [40, 0]
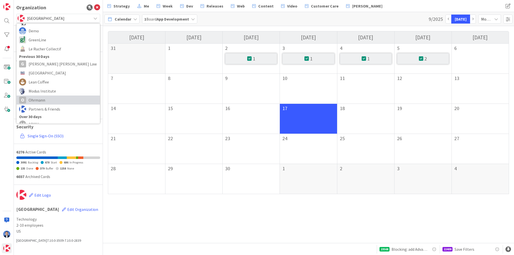
click at [45, 96] on link "O Ohrmann" at bounding box center [58, 100] width 83 height 9
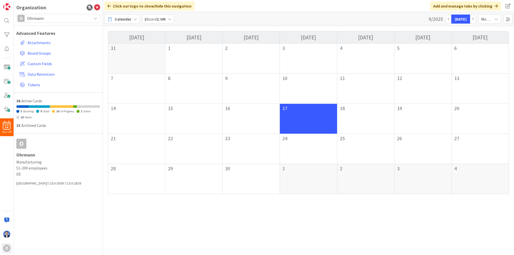
click at [48, 19] on span "Ohrmann" at bounding box center [58, 18] width 62 height 7
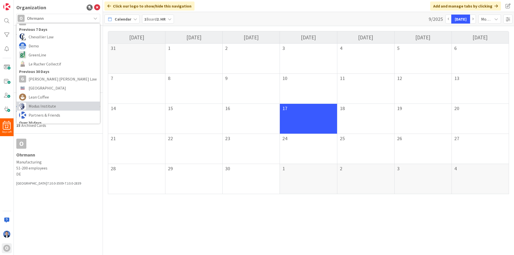
click at [47, 105] on span "Modus Institute" at bounding box center [63, 106] width 69 height 8
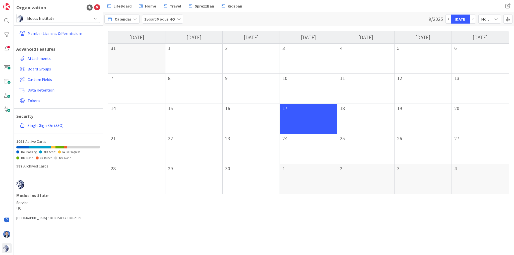
click at [122, 18] on span "Calendar" at bounding box center [123, 19] width 17 height 6
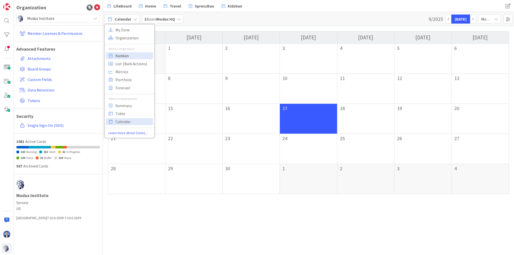
click at [117, 54] on span "Kanban" at bounding box center [133, 56] width 36 height 8
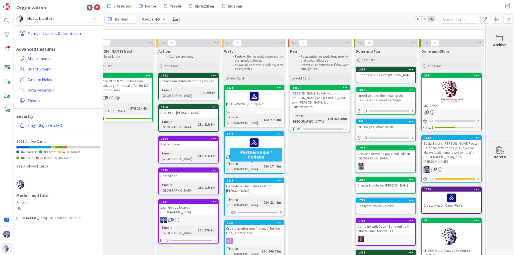
scroll to position [0, 228]
